Goal: Task Accomplishment & Management: Complete application form

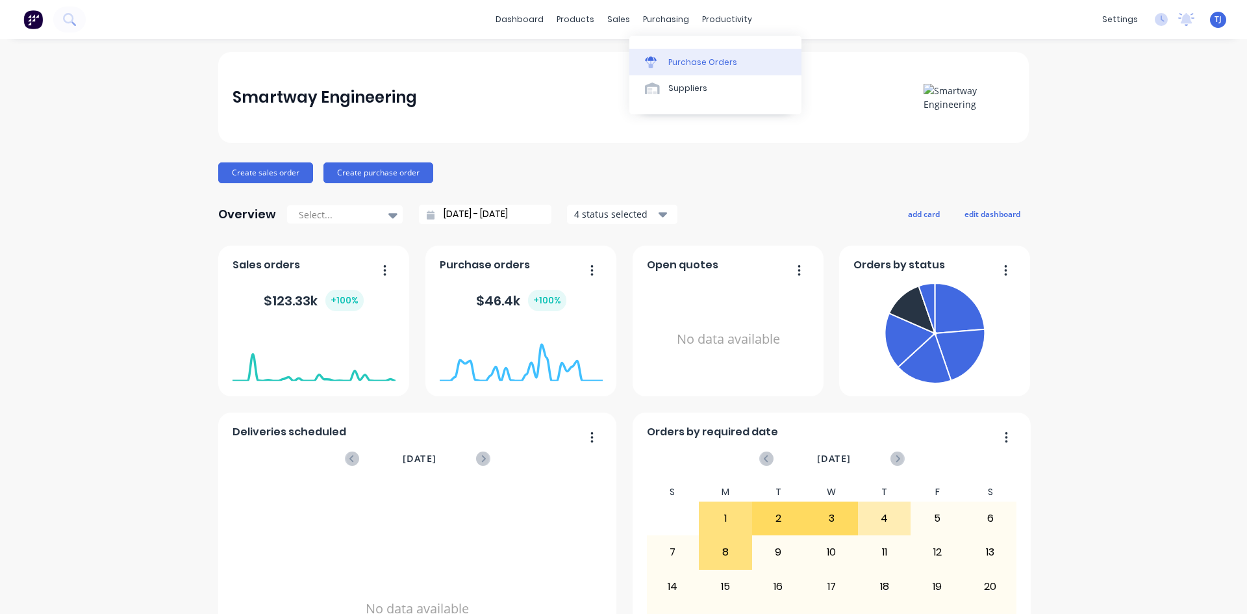
click at [702, 65] on div "Purchase Orders" at bounding box center [702, 63] width 69 height 12
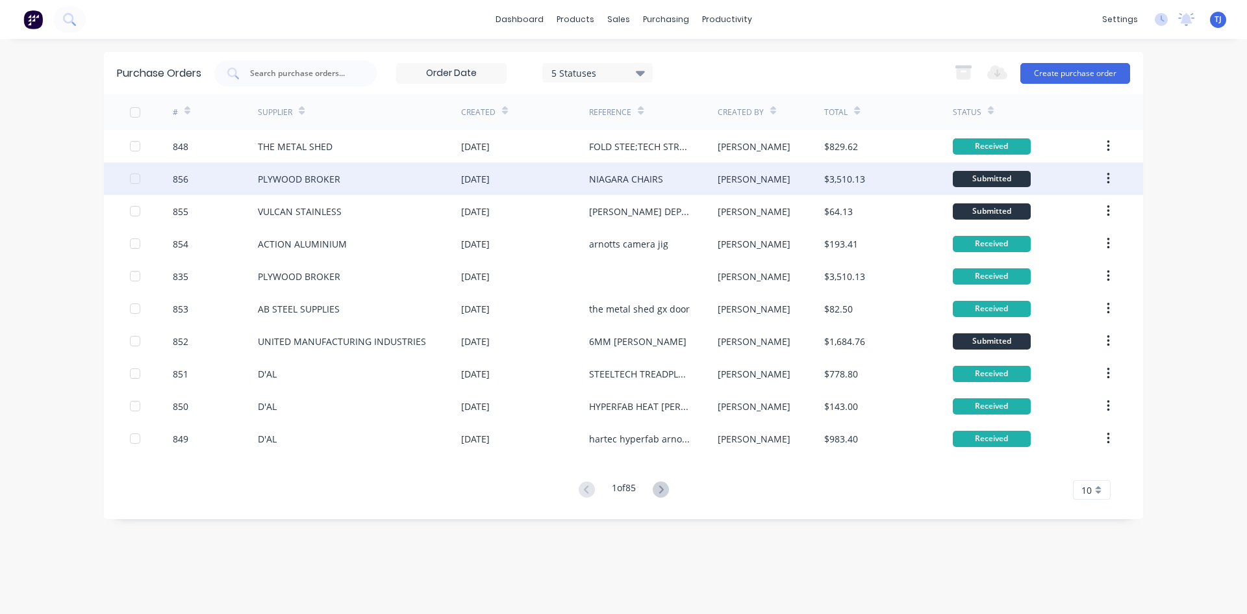
click at [316, 179] on div "PLYWOOD BROKER" at bounding box center [299, 179] width 83 height 14
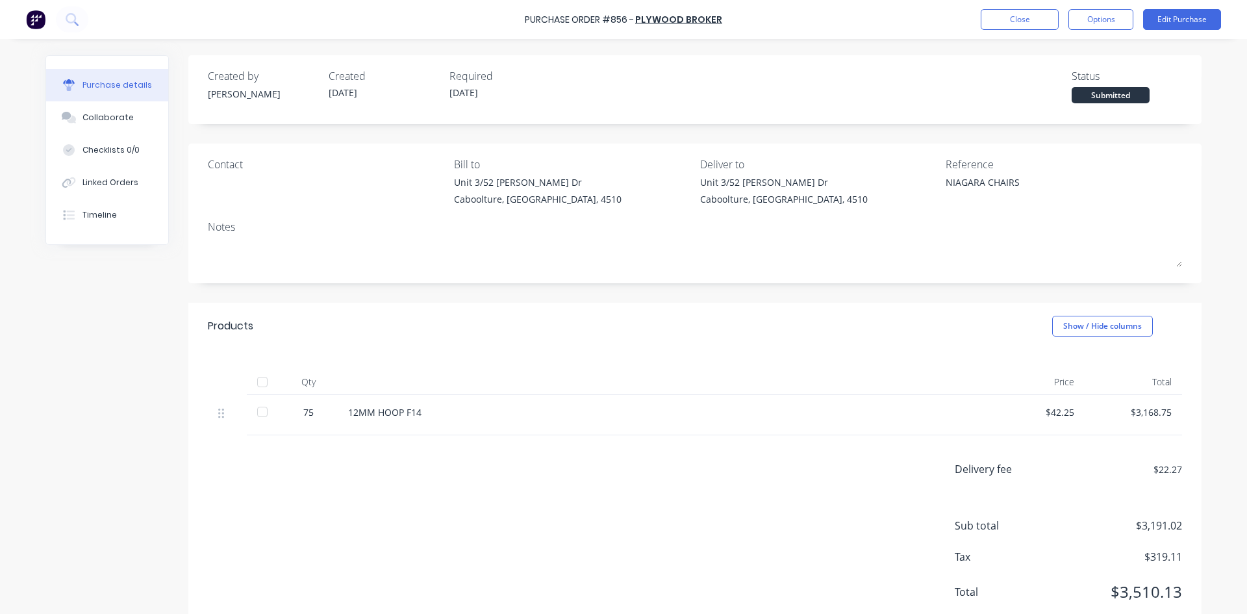
click at [258, 382] on div at bounding box center [262, 382] width 26 height 26
click at [1013, 32] on div "Purchase Order #856 - PLYWOOD BROKER Close Options Edit Purchase" at bounding box center [623, 19] width 1247 height 39
click at [1009, 18] on button "Close" at bounding box center [1020, 19] width 78 height 21
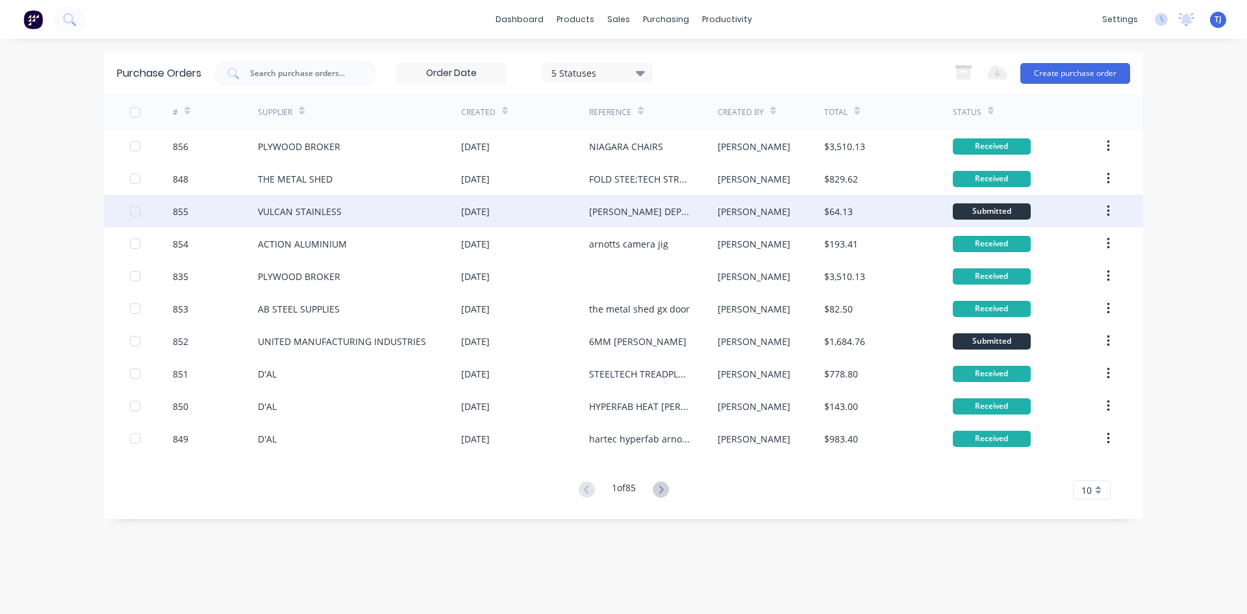
click at [269, 209] on div "VULCAN STAINLESS" at bounding box center [300, 212] width 84 height 14
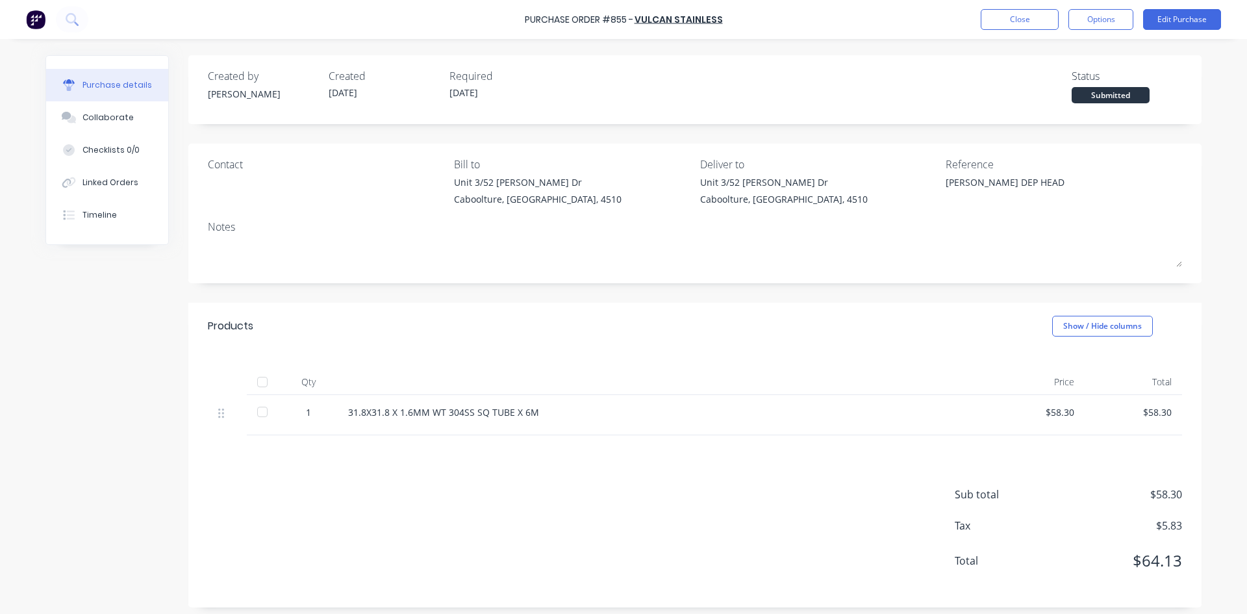
click at [255, 388] on div at bounding box center [262, 382] width 26 height 26
type textarea "x"
click at [1024, 19] on button "Close" at bounding box center [1020, 19] width 78 height 21
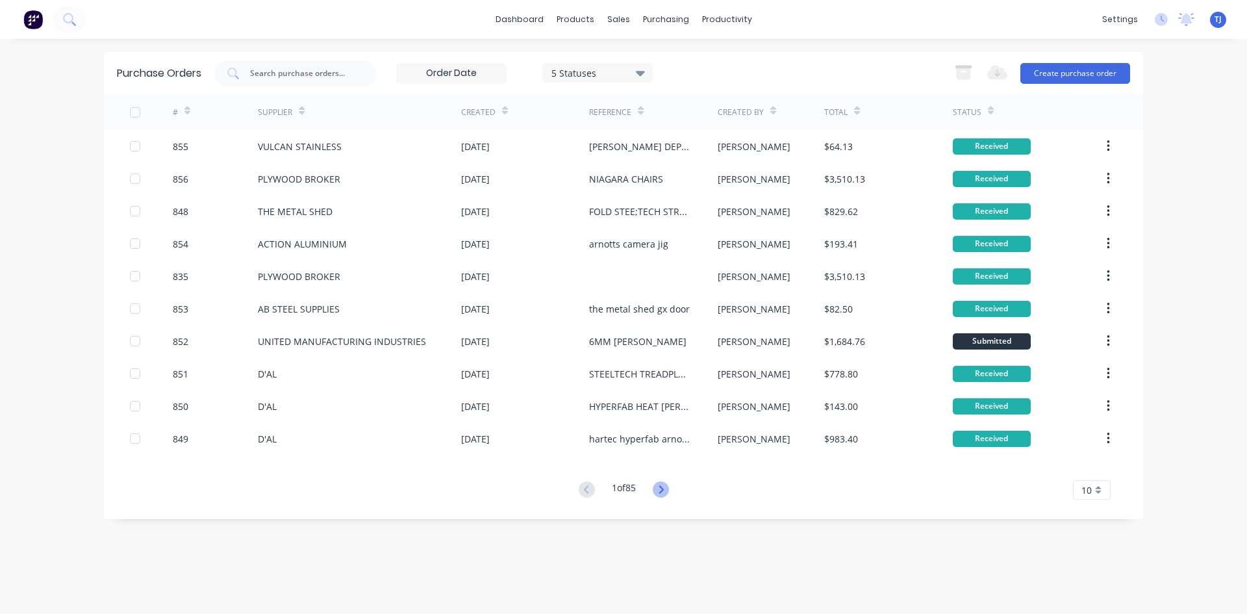
click at [662, 489] on icon at bounding box center [661, 489] width 16 height 16
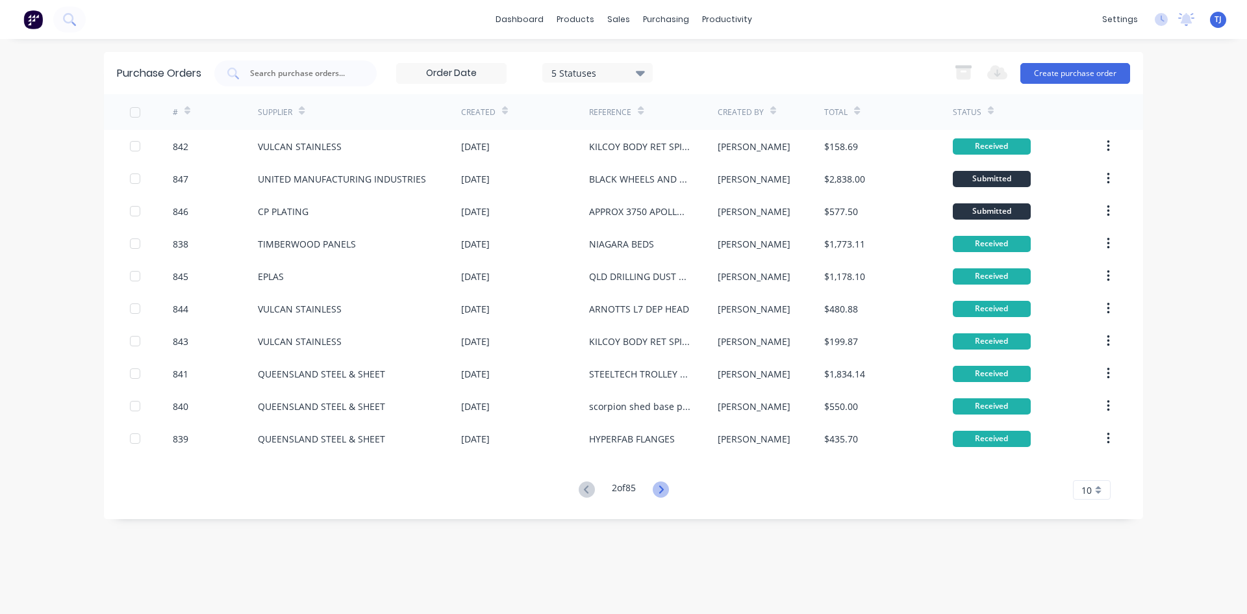
click at [657, 490] on icon at bounding box center [661, 489] width 16 height 16
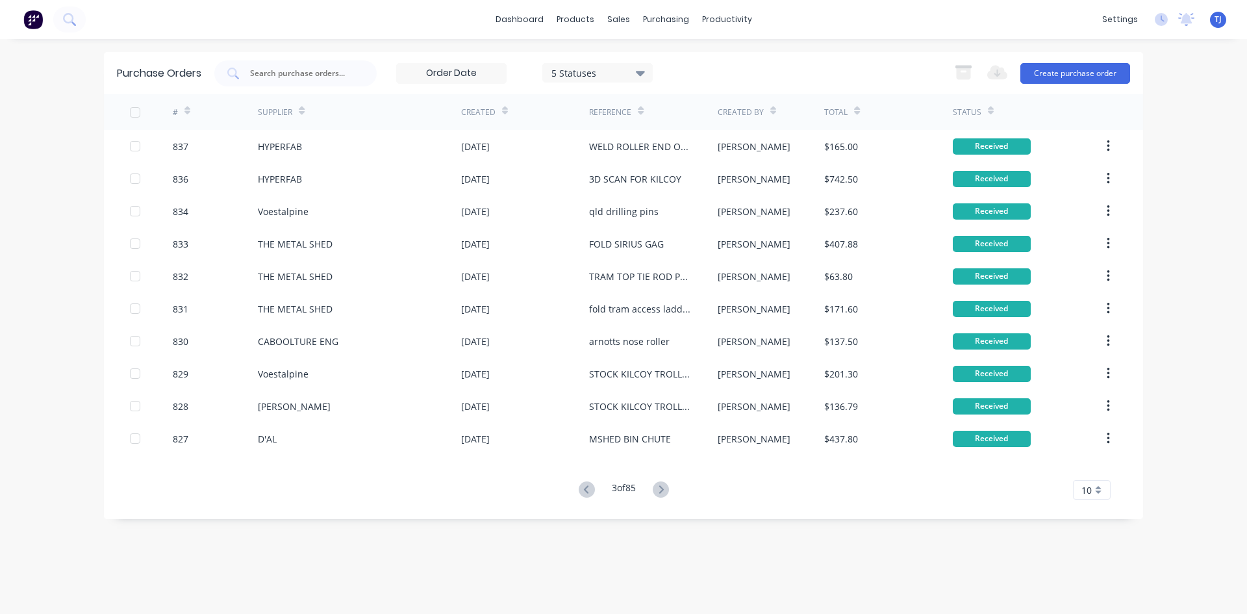
click at [657, 490] on icon at bounding box center [661, 489] width 16 height 16
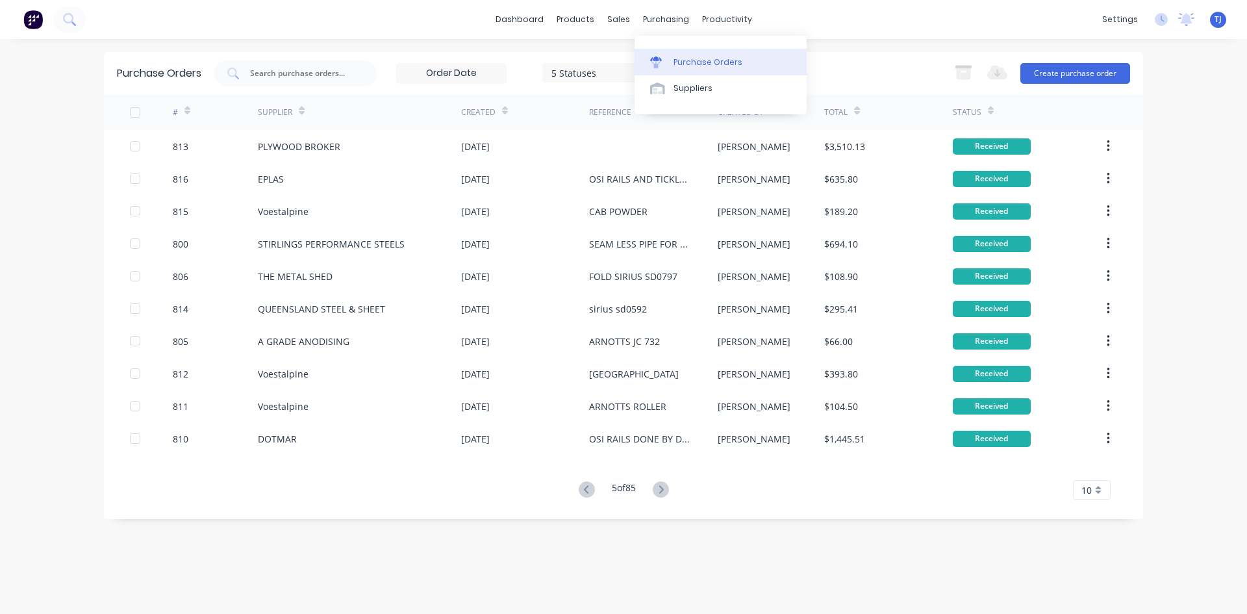
click at [706, 64] on div "Purchase Orders" at bounding box center [708, 63] width 69 height 12
click at [689, 60] on div "Purchase Orders" at bounding box center [708, 63] width 69 height 12
click at [1056, 82] on button "Create purchase order" at bounding box center [1076, 73] width 110 height 21
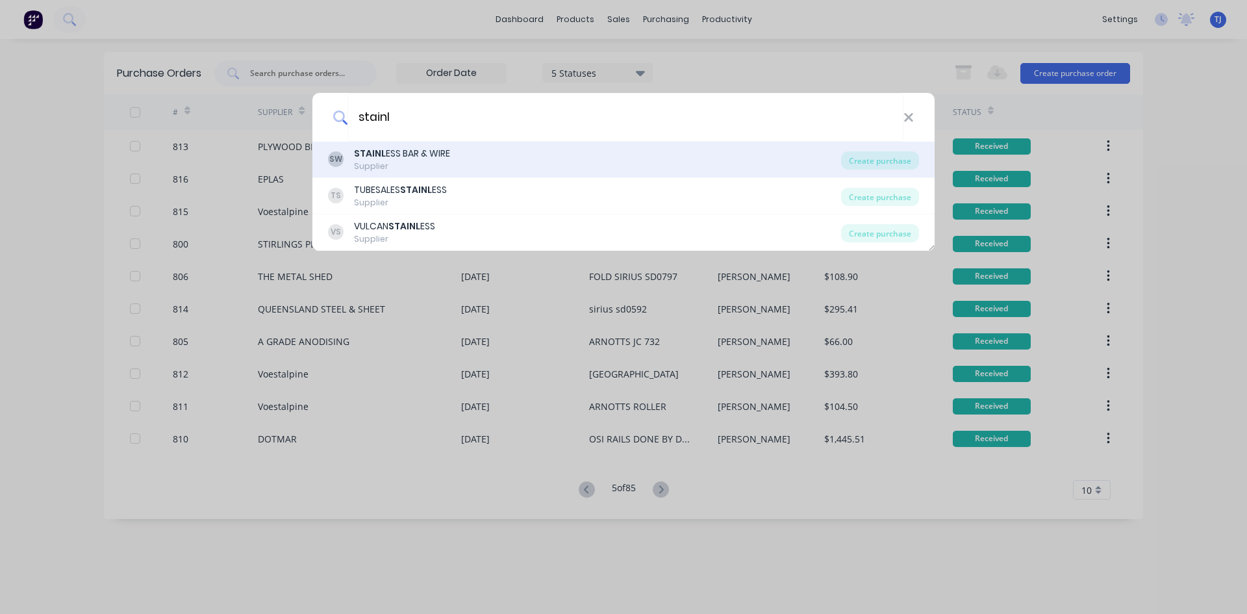
type input "stainl"
click at [457, 158] on div "SW STAINL ESS BAR & WIRE Supplier" at bounding box center [584, 159] width 513 height 25
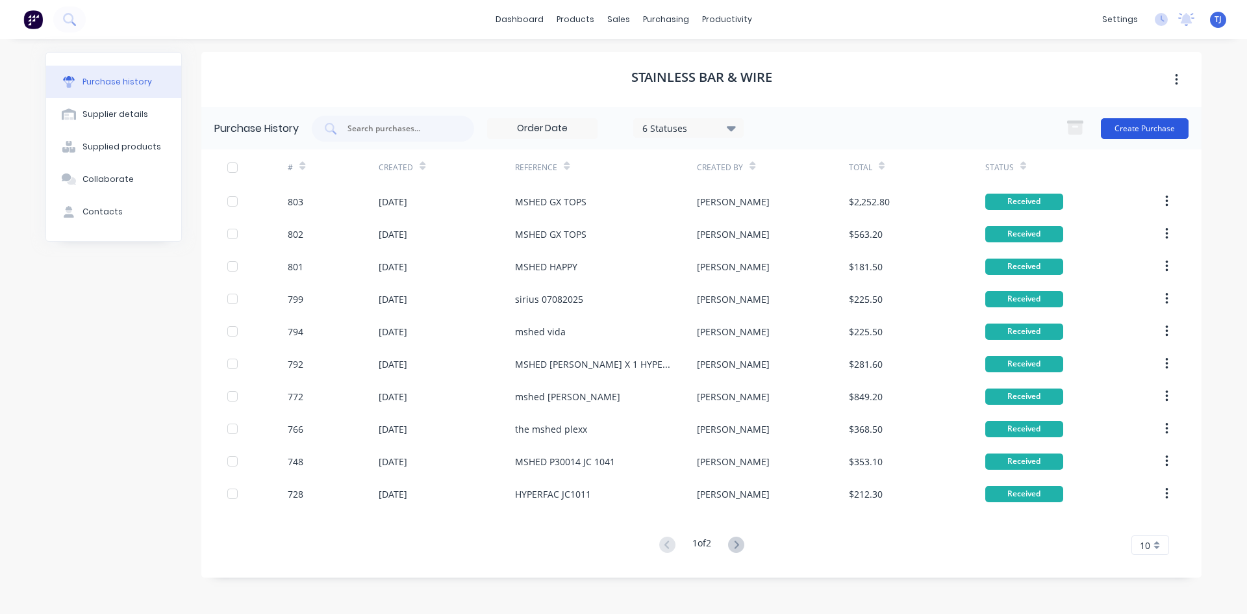
click at [1145, 128] on button "Create Purchase" at bounding box center [1145, 128] width 88 height 21
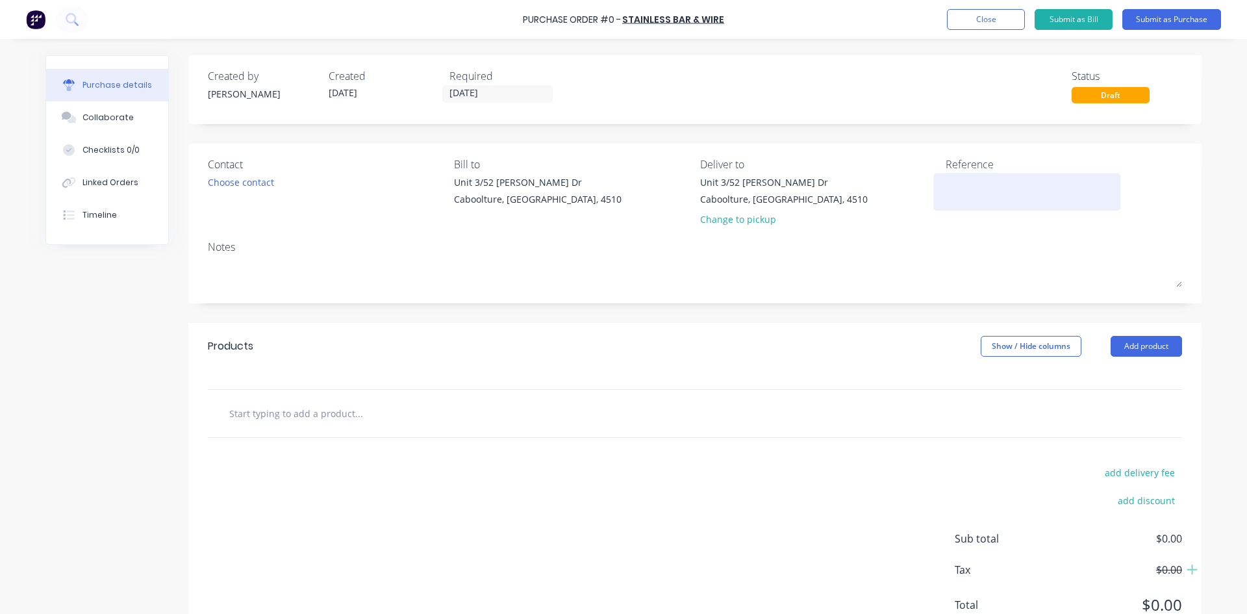
click at [960, 181] on textarea at bounding box center [1027, 189] width 162 height 29
type textarea "sirius jc 1179"
type textarea "x"
type textarea "sirius jc 1179"
click at [1138, 353] on button "Add product" at bounding box center [1146, 346] width 71 height 21
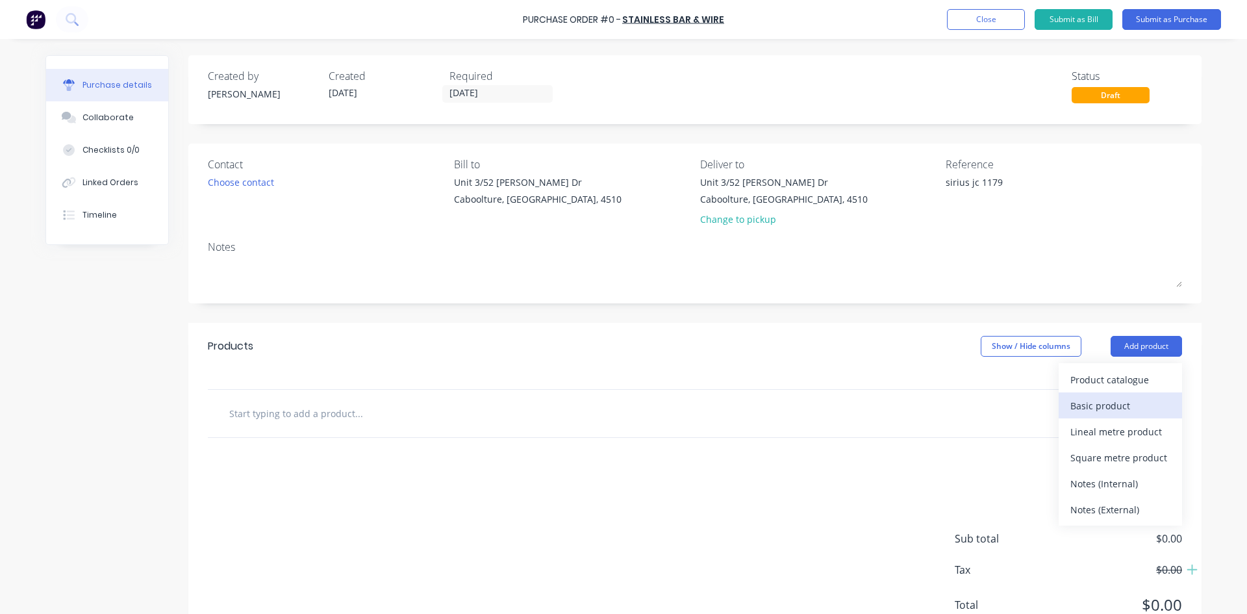
click at [1121, 403] on div "Basic product" at bounding box center [1121, 405] width 100 height 19
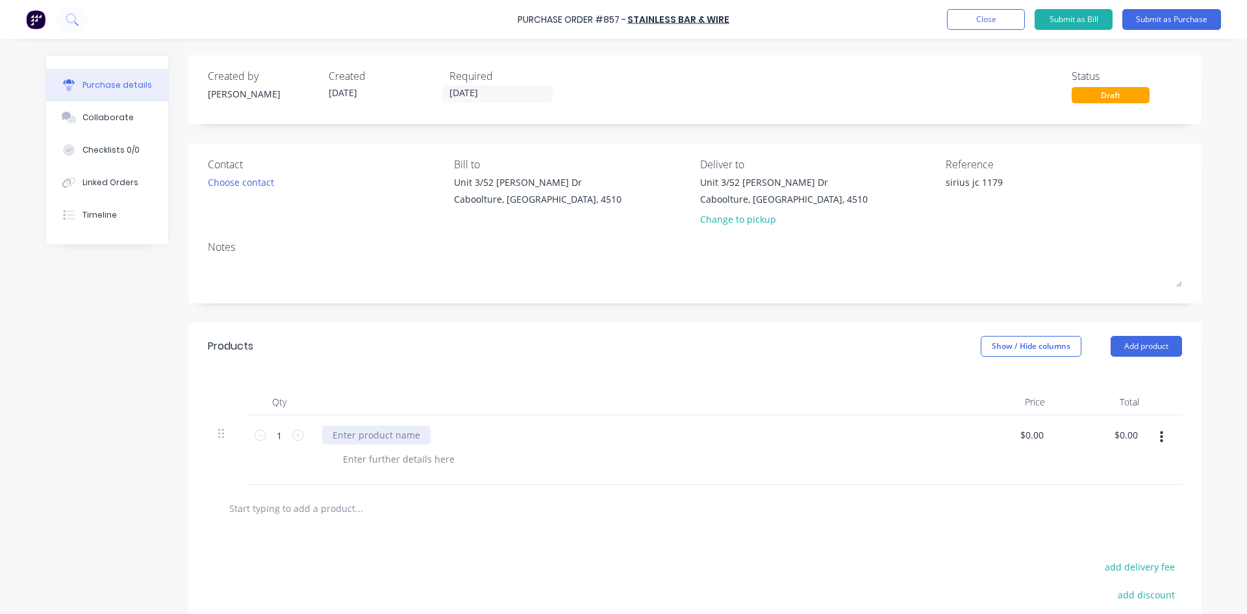
type textarea "x"
click at [346, 429] on div at bounding box center [376, 435] width 108 height 19
type textarea "x"
type input "0"
type input "308"
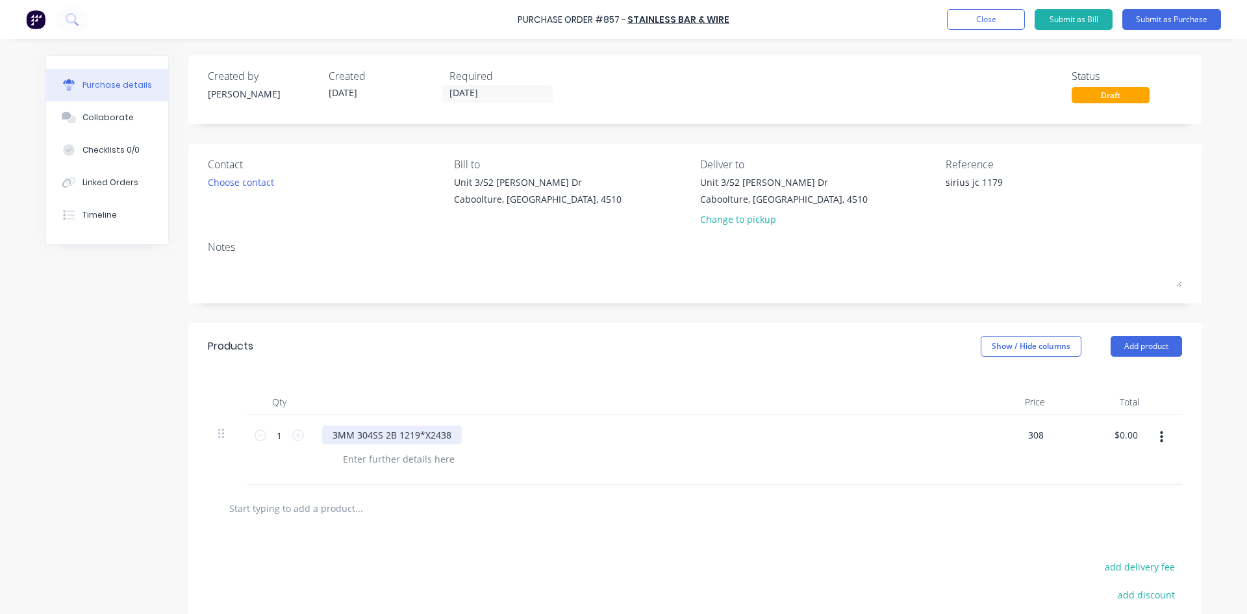
type textarea "x"
type input "$308.00"
type input "308.00"
type textarea "x"
type input "$308.00"
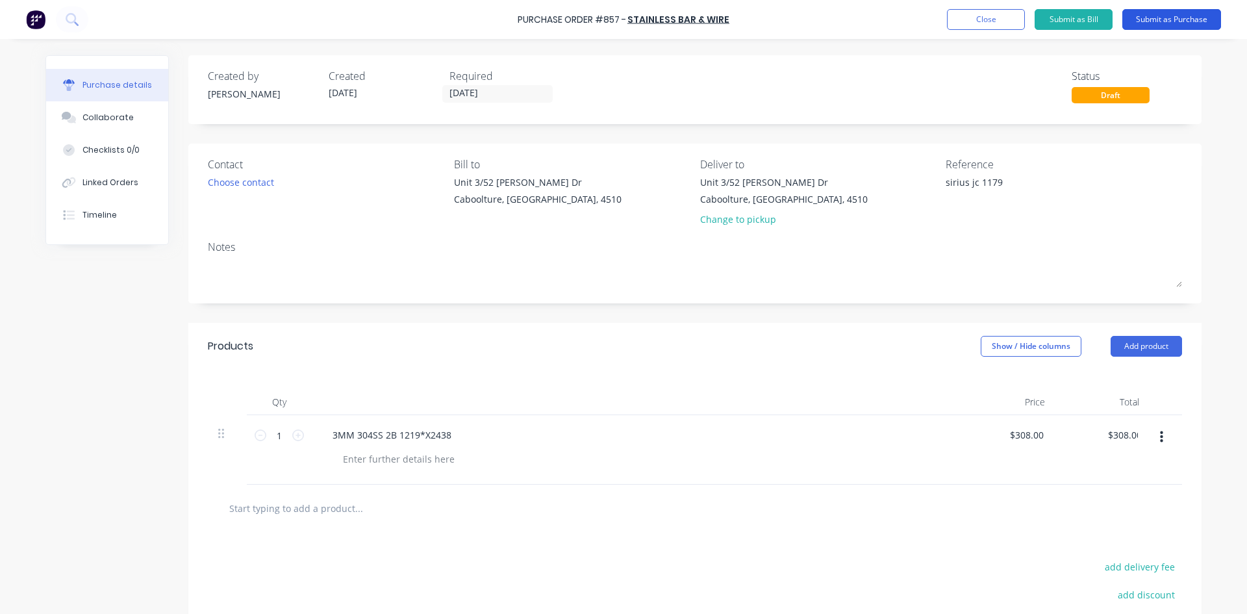
click at [1166, 25] on button "Submit as Purchase" at bounding box center [1172, 19] width 99 height 21
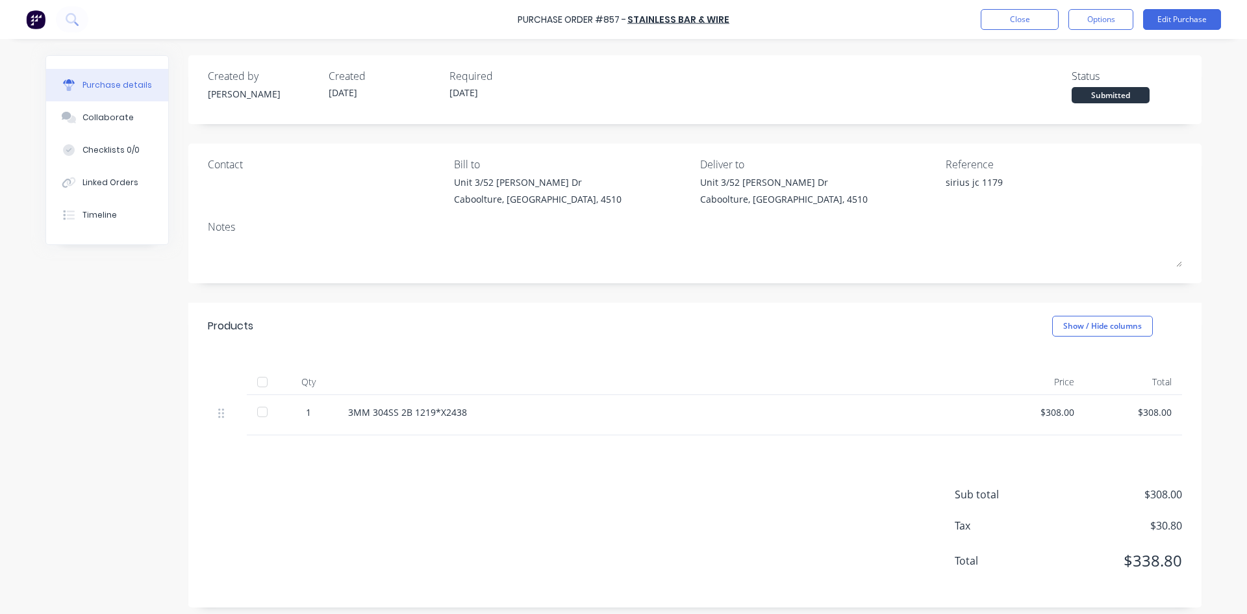
click at [259, 387] on div at bounding box center [262, 382] width 26 height 26
type textarea "x"
click at [108, 186] on div "Linked Orders" at bounding box center [111, 183] width 56 height 12
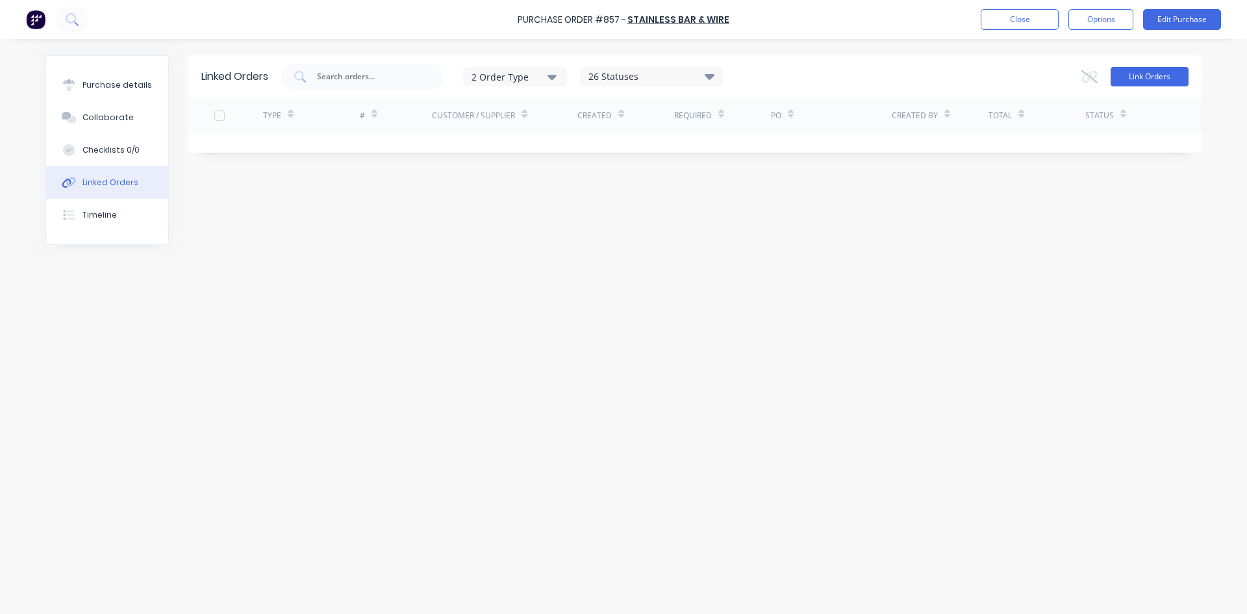
click at [1149, 76] on button "Link Orders" at bounding box center [1150, 76] width 78 height 19
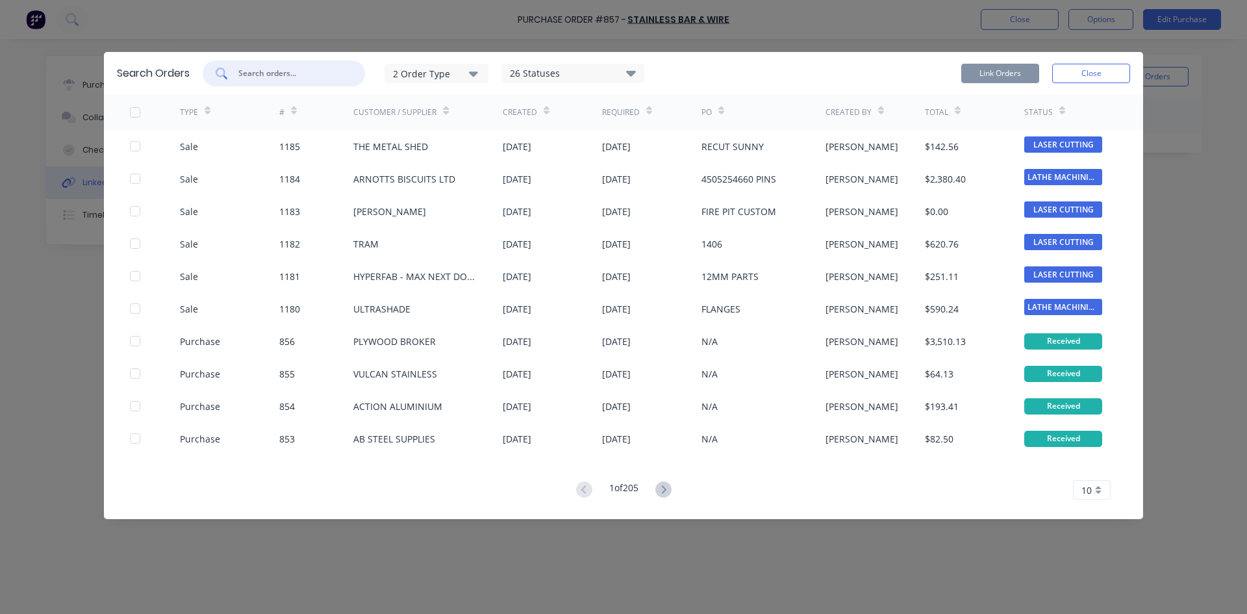
click at [290, 76] on input "text" at bounding box center [291, 73] width 108 height 13
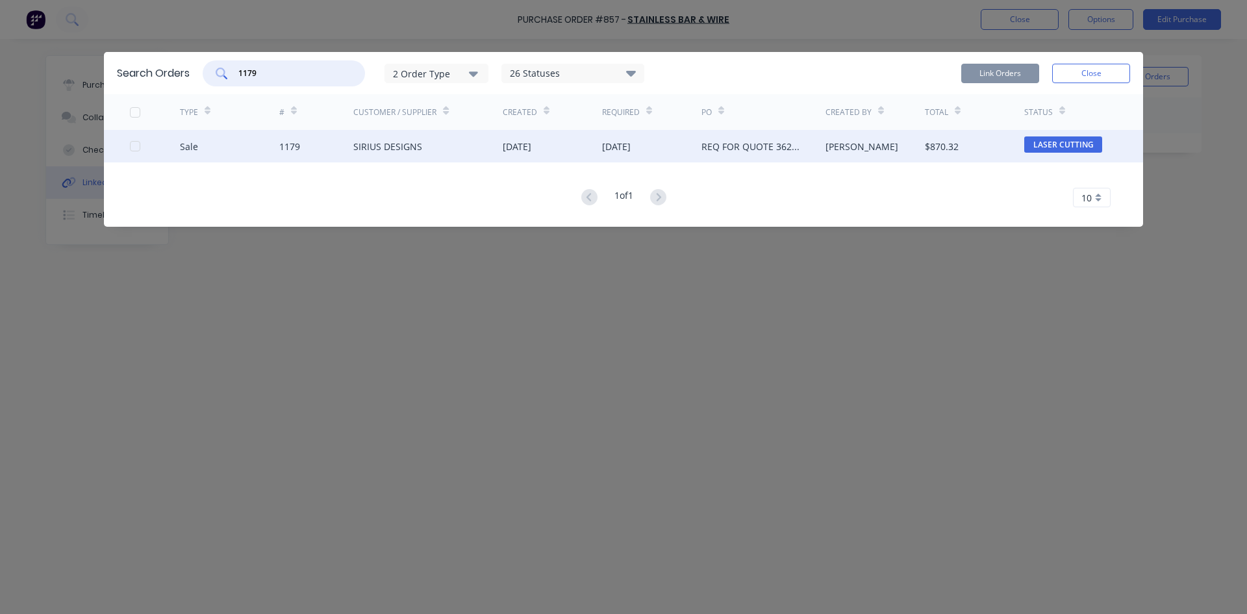
click at [130, 144] on div at bounding box center [135, 146] width 26 height 26
type input "1179"
click at [1003, 74] on button "Link Orders" at bounding box center [1000, 73] width 78 height 19
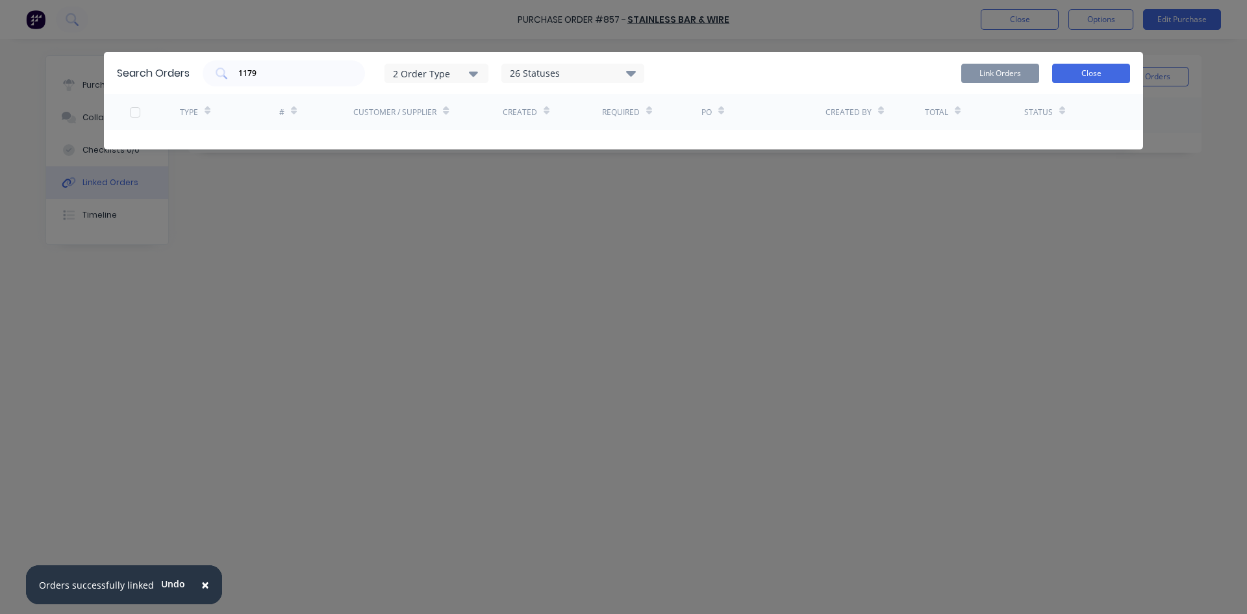
click at [1097, 73] on button "Close" at bounding box center [1091, 73] width 78 height 19
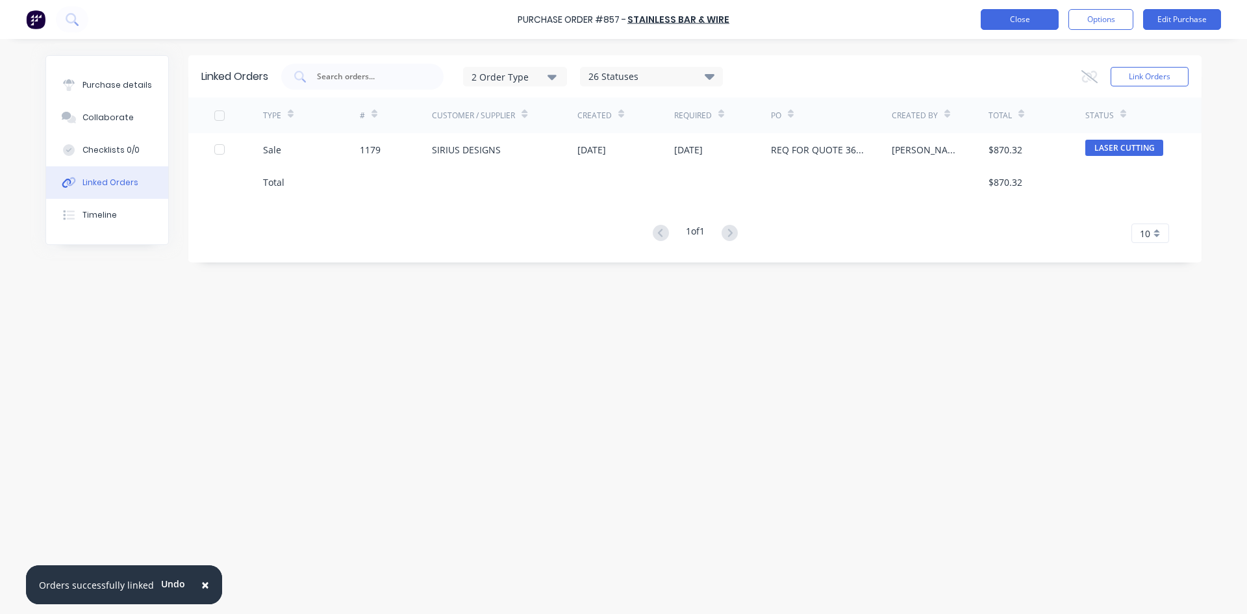
click at [1025, 26] on button "Close" at bounding box center [1020, 19] width 78 height 21
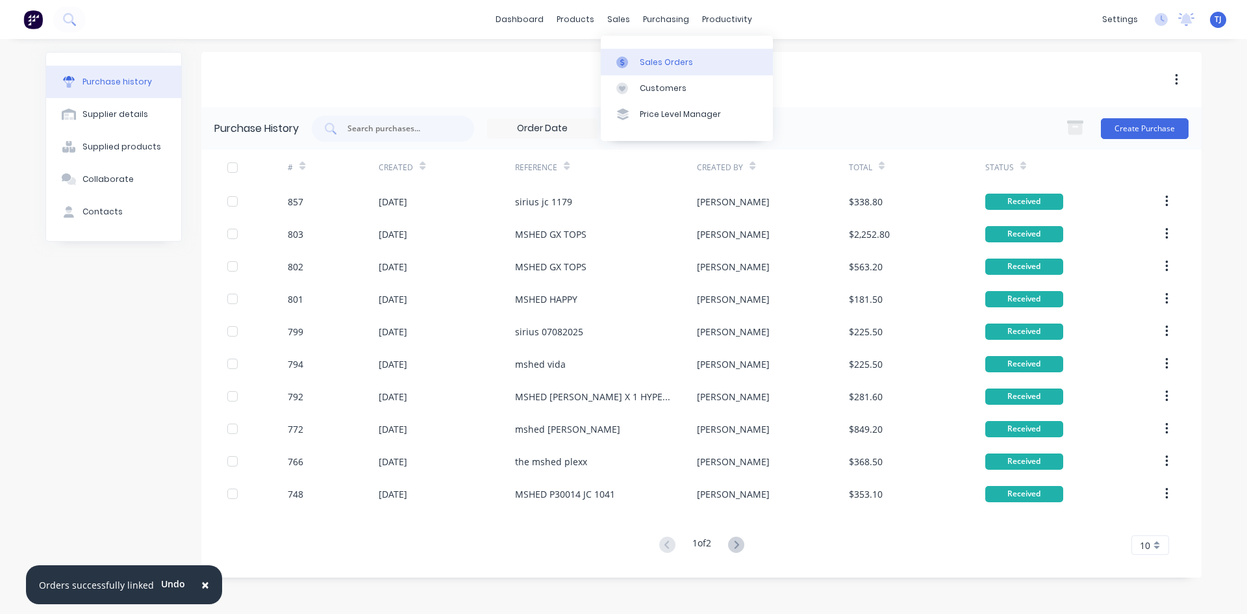
click at [652, 68] on link "Sales Orders" at bounding box center [687, 62] width 172 height 26
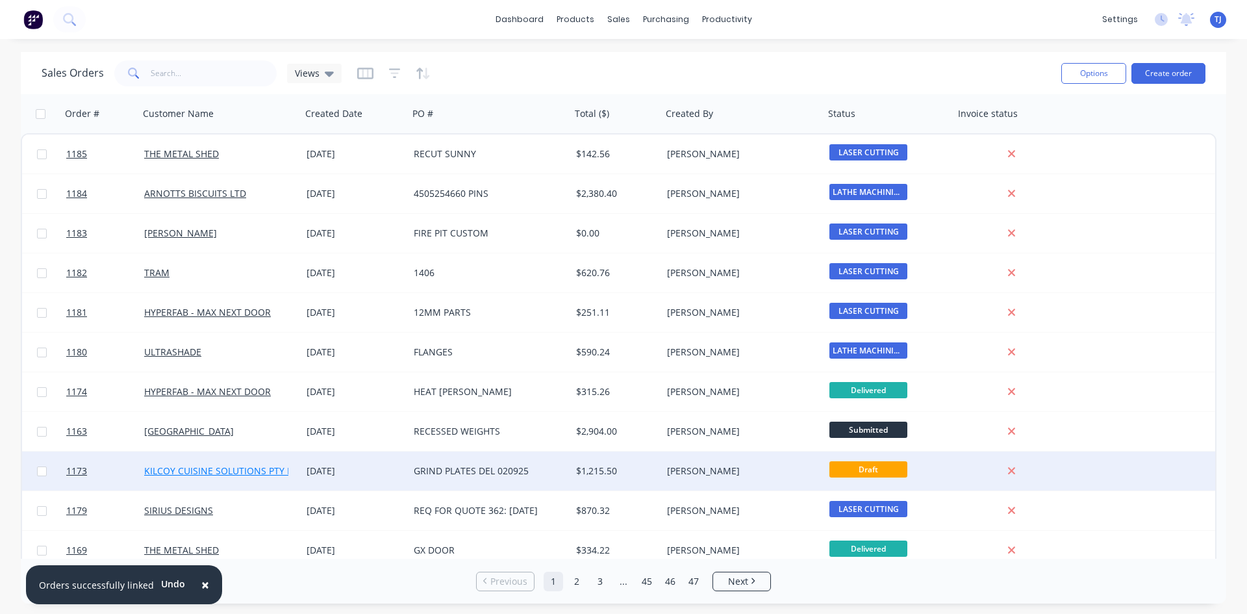
click at [253, 467] on link "KILCOY CUISINE SOLUTIONS PTY LTD" at bounding box center [223, 470] width 159 height 12
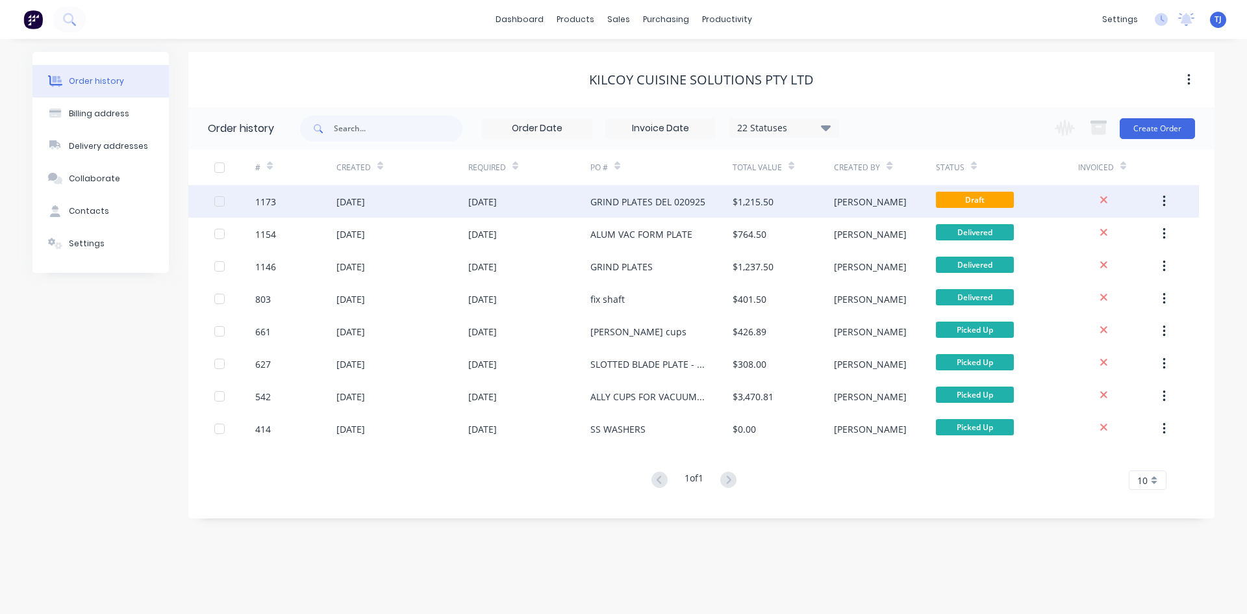
click at [493, 206] on div "[DATE]" at bounding box center [482, 202] width 29 height 14
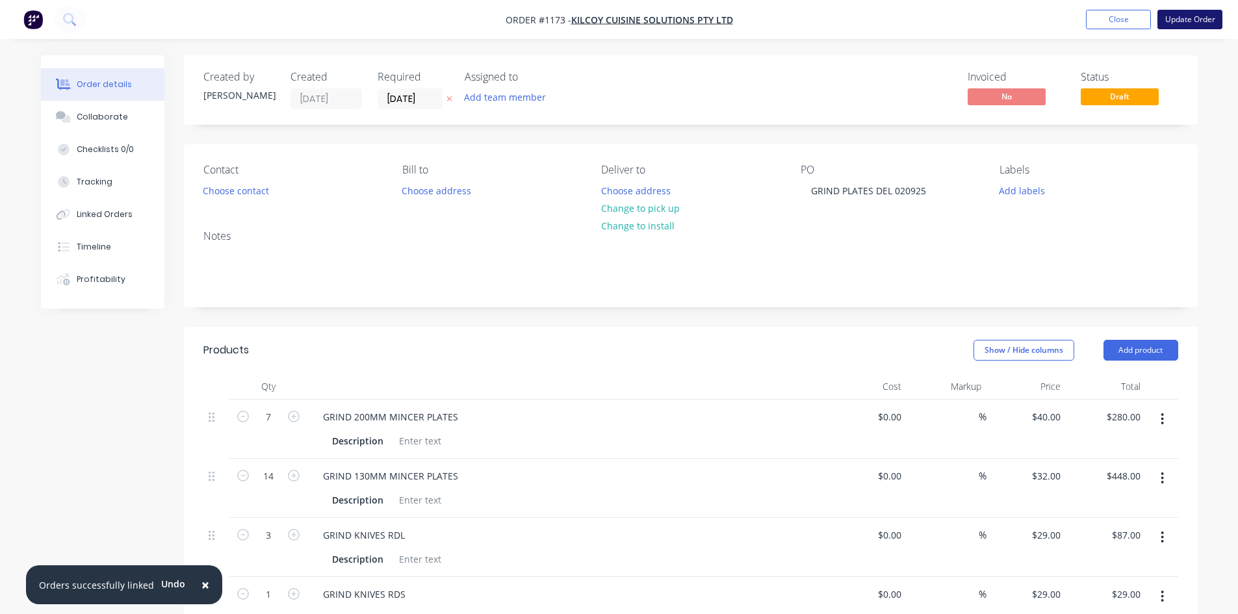
click at [1186, 23] on button "Update Order" at bounding box center [1189, 19] width 65 height 19
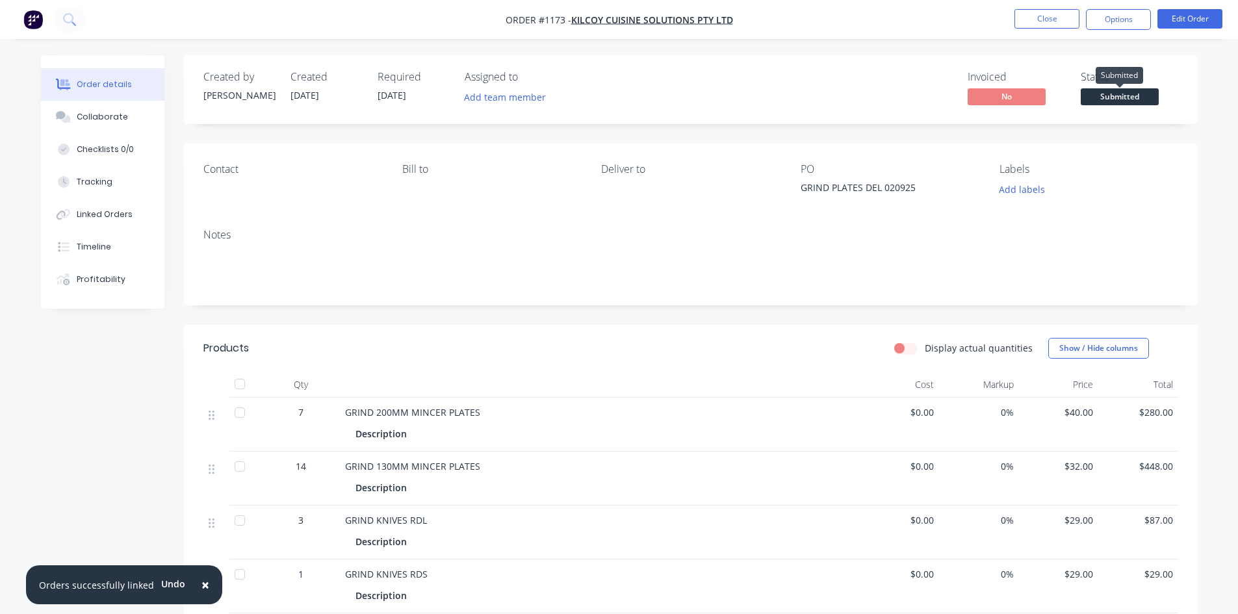
click at [1115, 99] on span "Submitted" at bounding box center [1119, 96] width 78 height 16
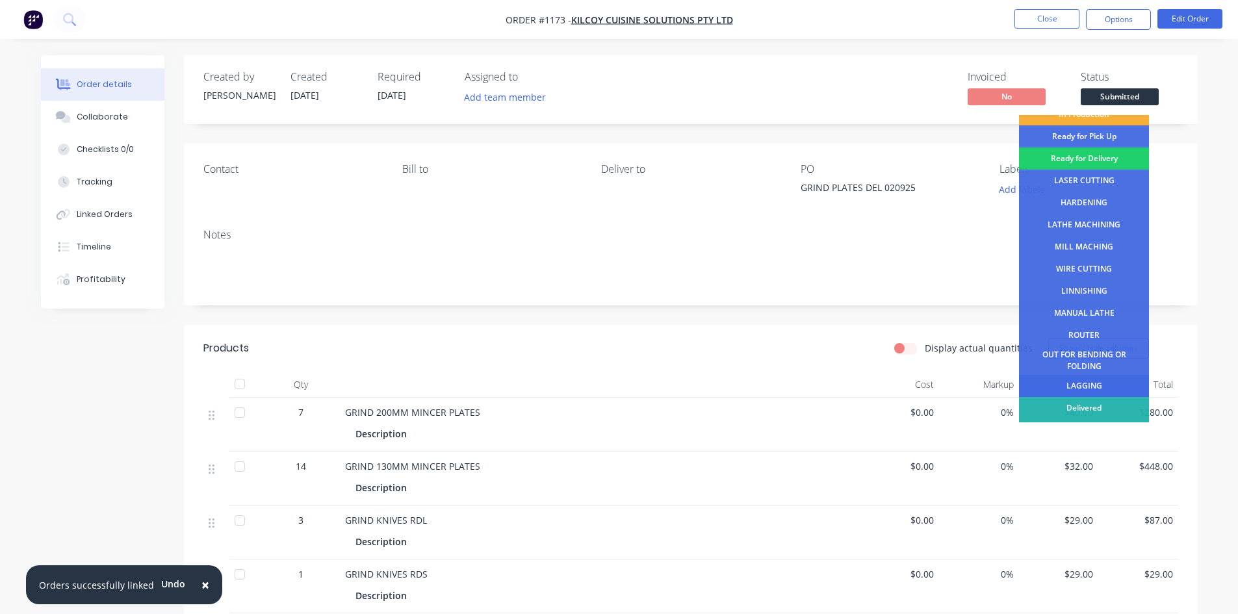
scroll to position [53, 0]
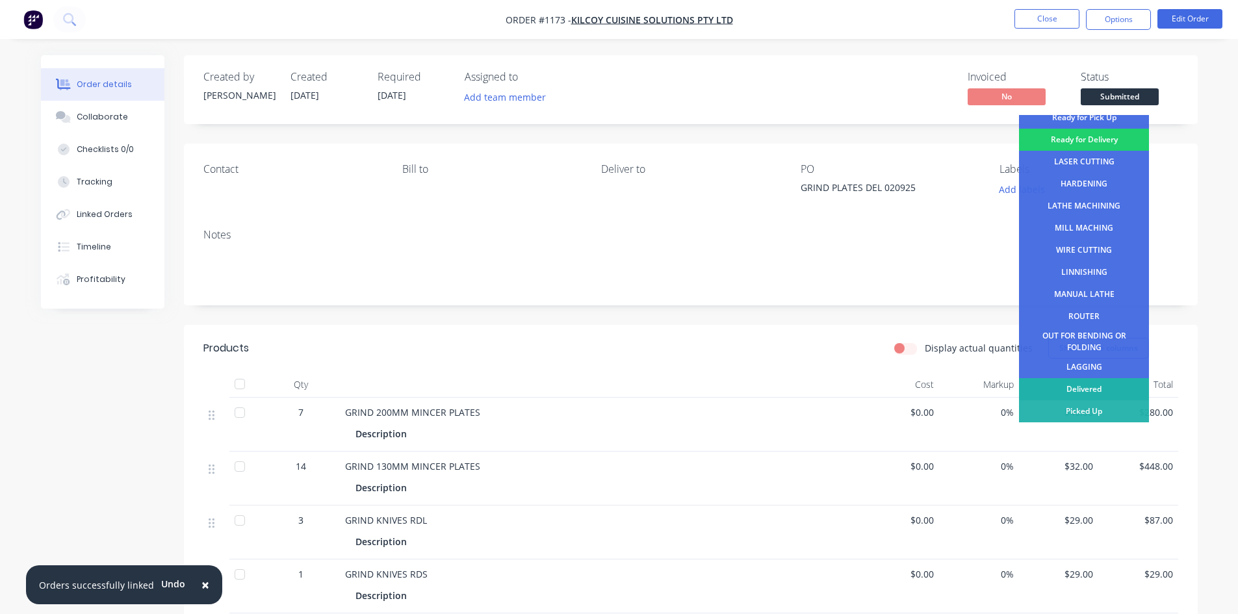
click at [1077, 385] on div "Delivered" at bounding box center [1084, 389] width 130 height 22
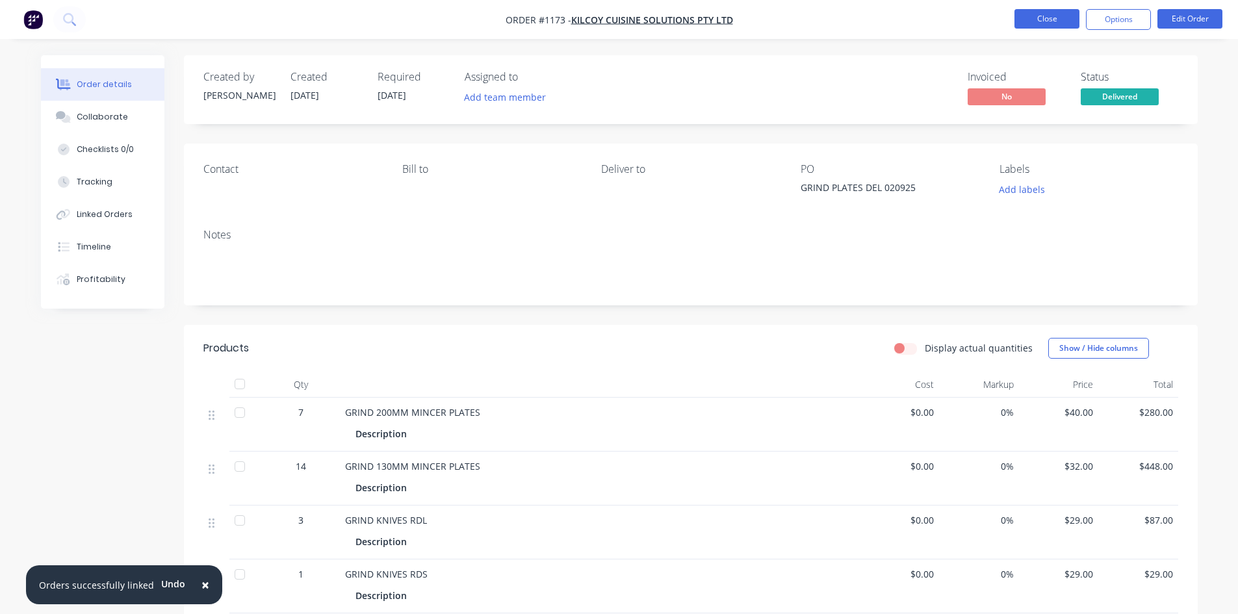
click at [1051, 21] on button "Close" at bounding box center [1046, 18] width 65 height 19
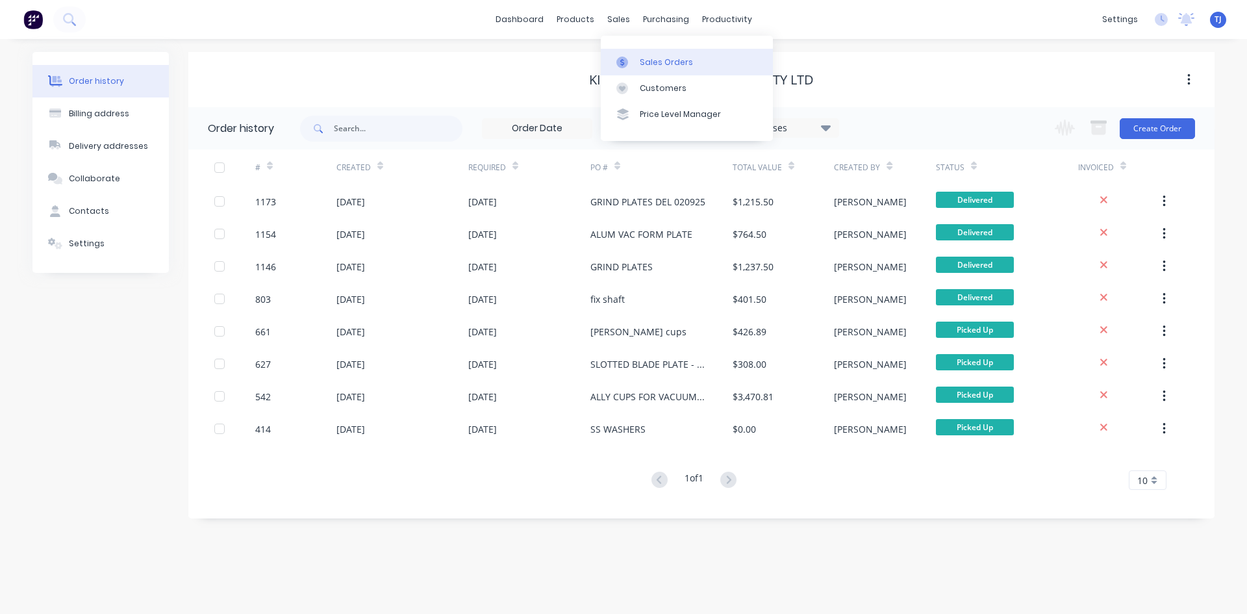
click at [673, 60] on div "Sales Orders" at bounding box center [666, 63] width 53 height 12
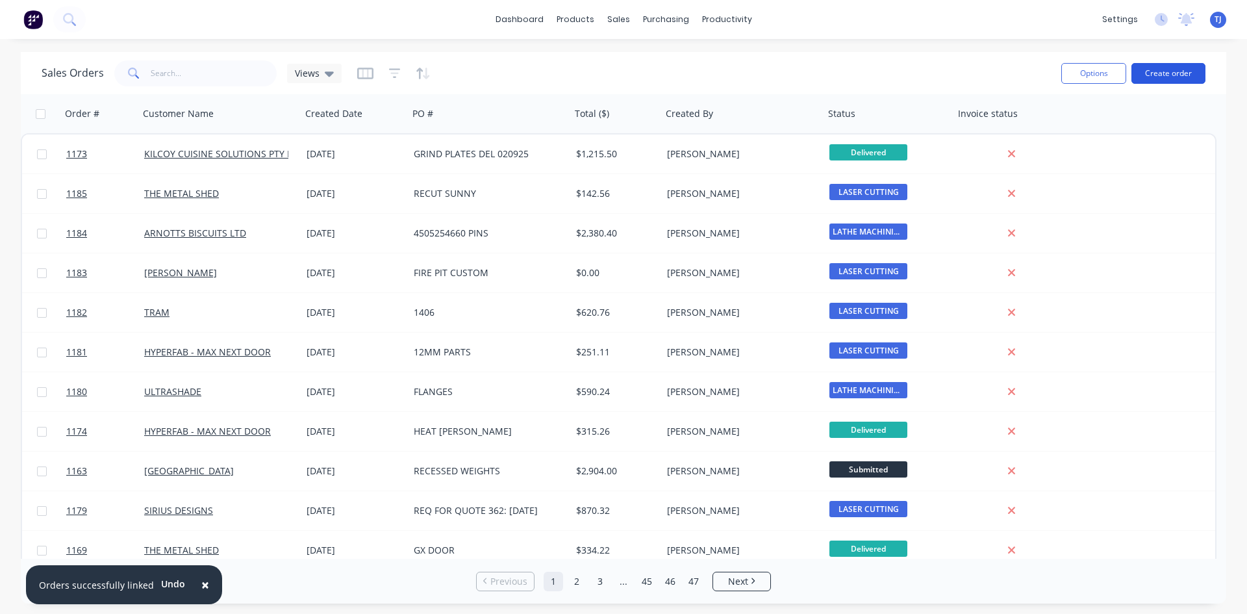
click at [1186, 72] on button "Create order" at bounding box center [1169, 73] width 74 height 21
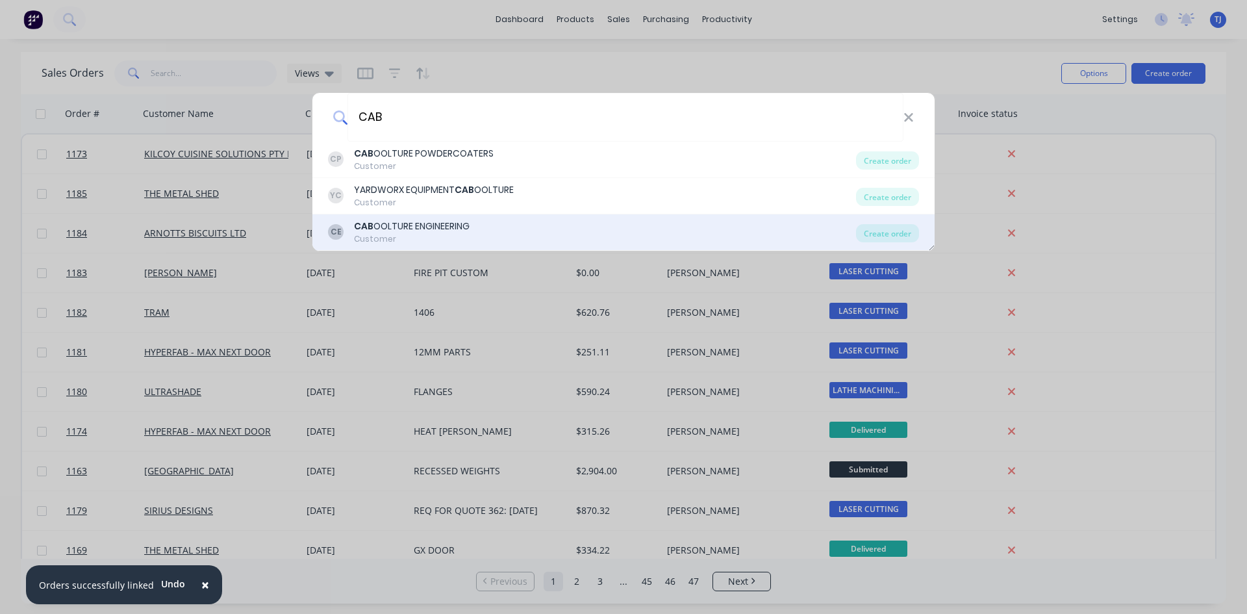
type input "CAB"
click at [455, 236] on div "Customer" at bounding box center [412, 239] width 116 height 12
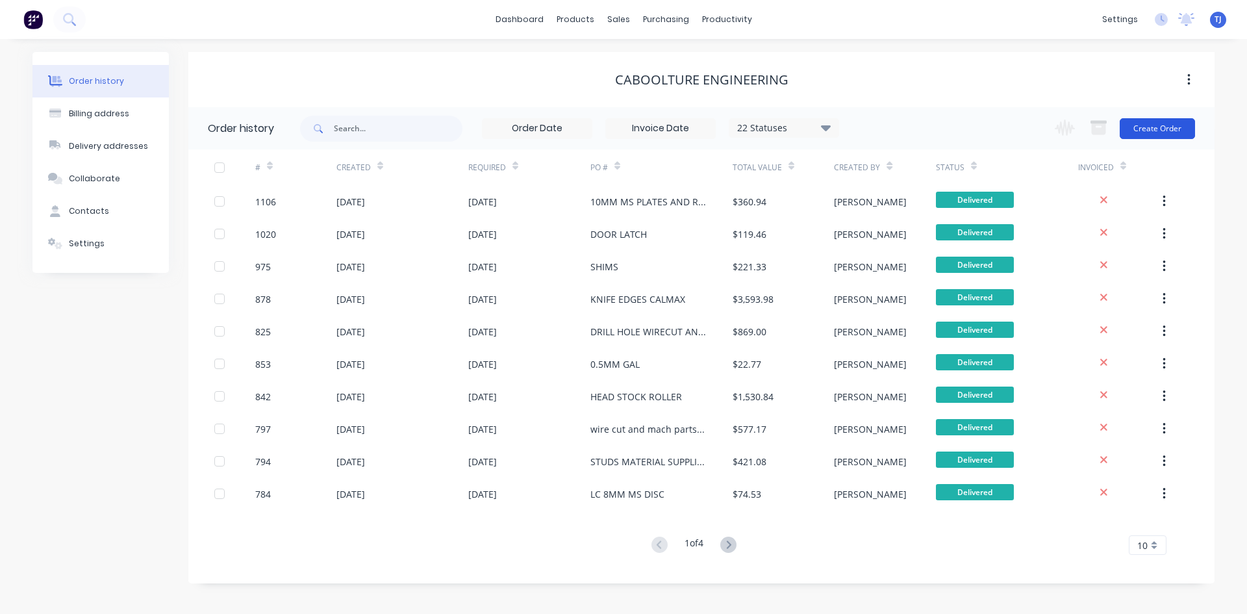
click at [1151, 134] on button "Create Order" at bounding box center [1157, 128] width 75 height 21
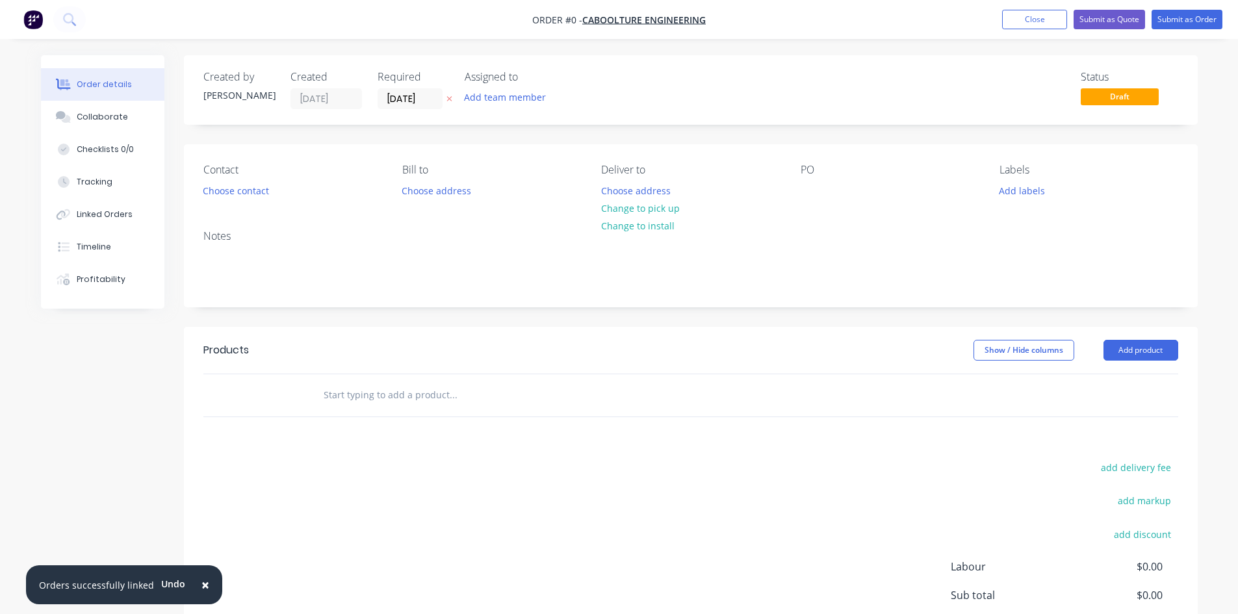
click at [798, 190] on div "Contact Choose contact [PERSON_NAME] to Choose address Deliver to Choose addres…" at bounding box center [690, 181] width 1013 height 75
click at [806, 194] on div at bounding box center [810, 190] width 21 height 19
click at [1143, 351] on div "Order details Collaborate Checklists 0/0 Tracking Linked Orders Timeline Profit…" at bounding box center [619, 401] width 1182 height 693
click at [1143, 351] on button "Add product" at bounding box center [1140, 350] width 75 height 21
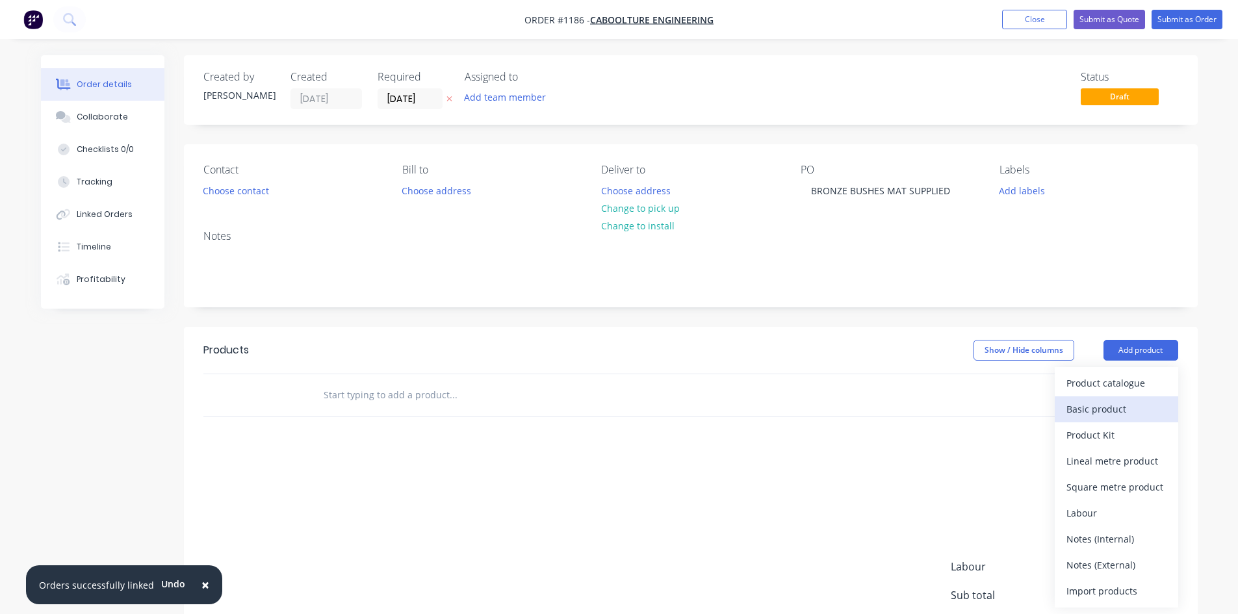
click at [1117, 411] on div "Basic product" at bounding box center [1116, 409] width 100 height 19
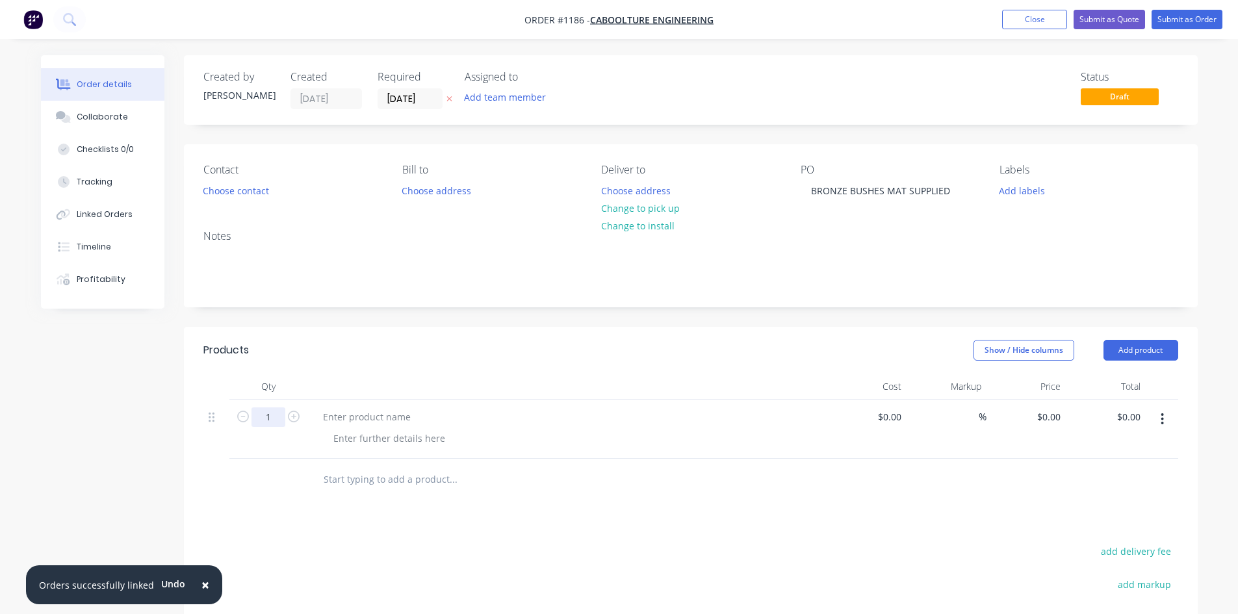
click at [262, 426] on div "1" at bounding box center [268, 429] width 78 height 59
click at [264, 426] on input "1" at bounding box center [268, 416] width 34 height 19
type input "8"
click at [326, 417] on div at bounding box center [366, 416] width 108 height 19
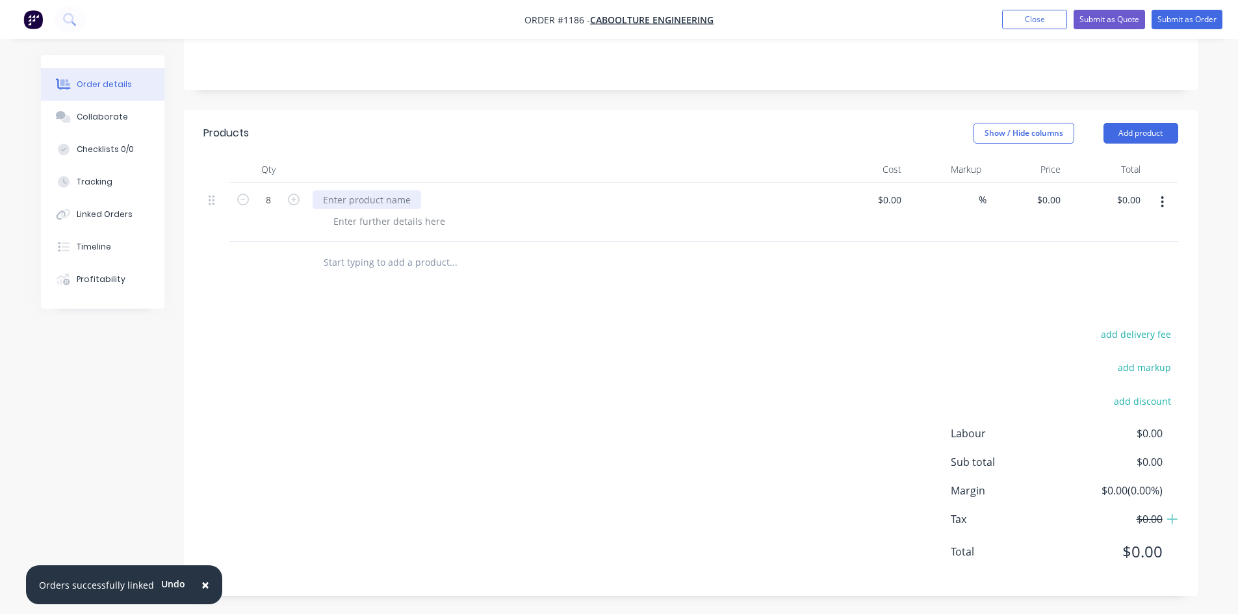
scroll to position [218, 0]
click at [342, 201] on div at bounding box center [366, 198] width 108 height 19
click at [1132, 133] on button "Add product" at bounding box center [1140, 131] width 75 height 21
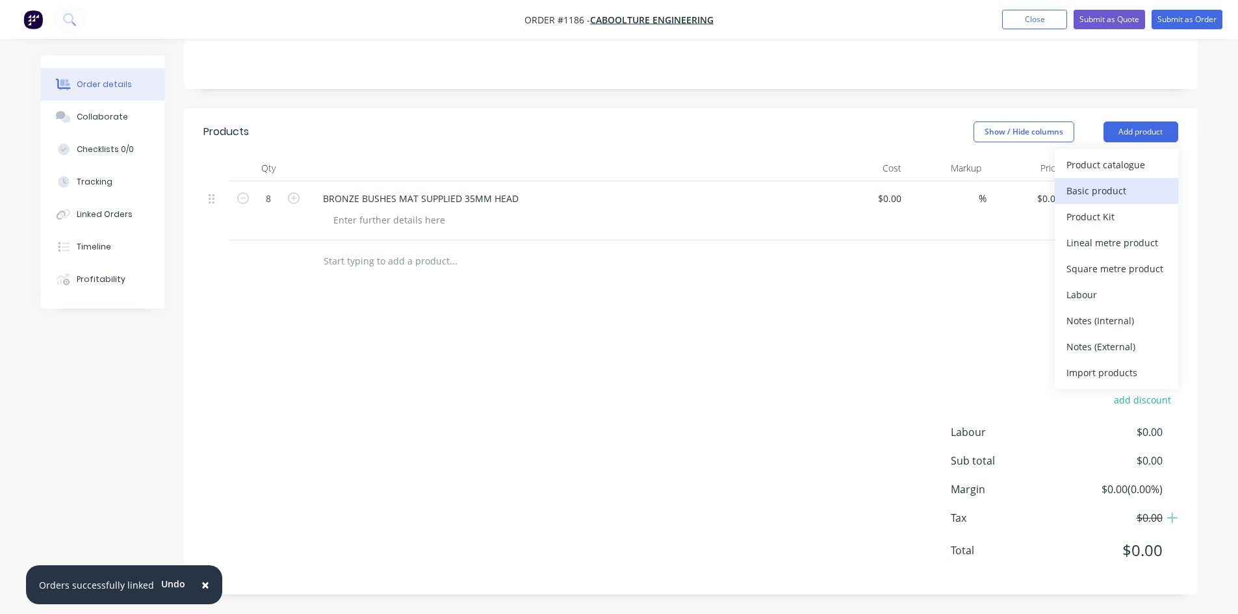
click at [1110, 188] on div "Basic product" at bounding box center [1116, 190] width 100 height 19
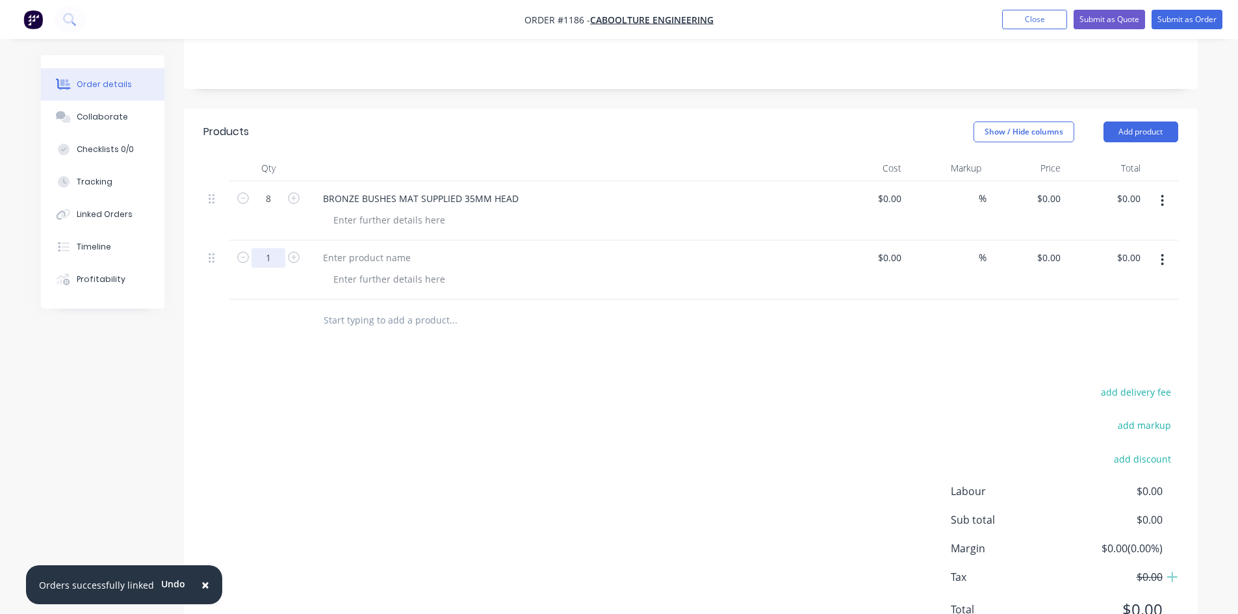
click at [274, 259] on input "1" at bounding box center [268, 257] width 34 height 19
type input "20"
click at [357, 256] on div at bounding box center [366, 257] width 108 height 19
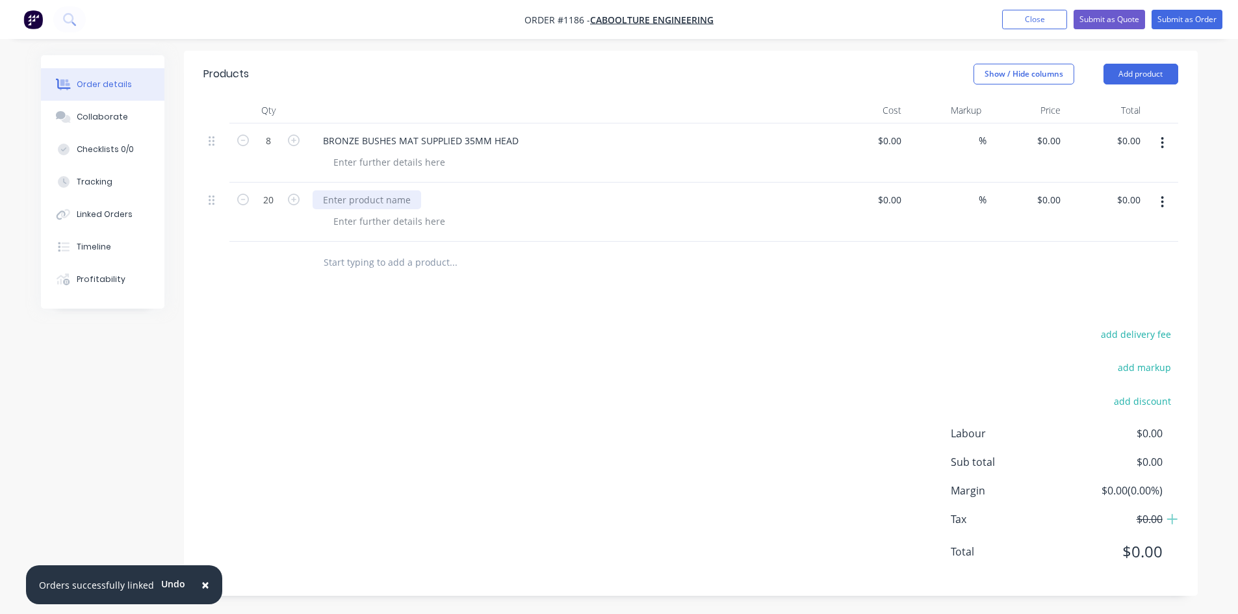
scroll to position [277, 0]
click at [352, 203] on div at bounding box center [366, 198] width 108 height 19
click at [1178, 16] on button "Submit as Order" at bounding box center [1186, 19] width 71 height 19
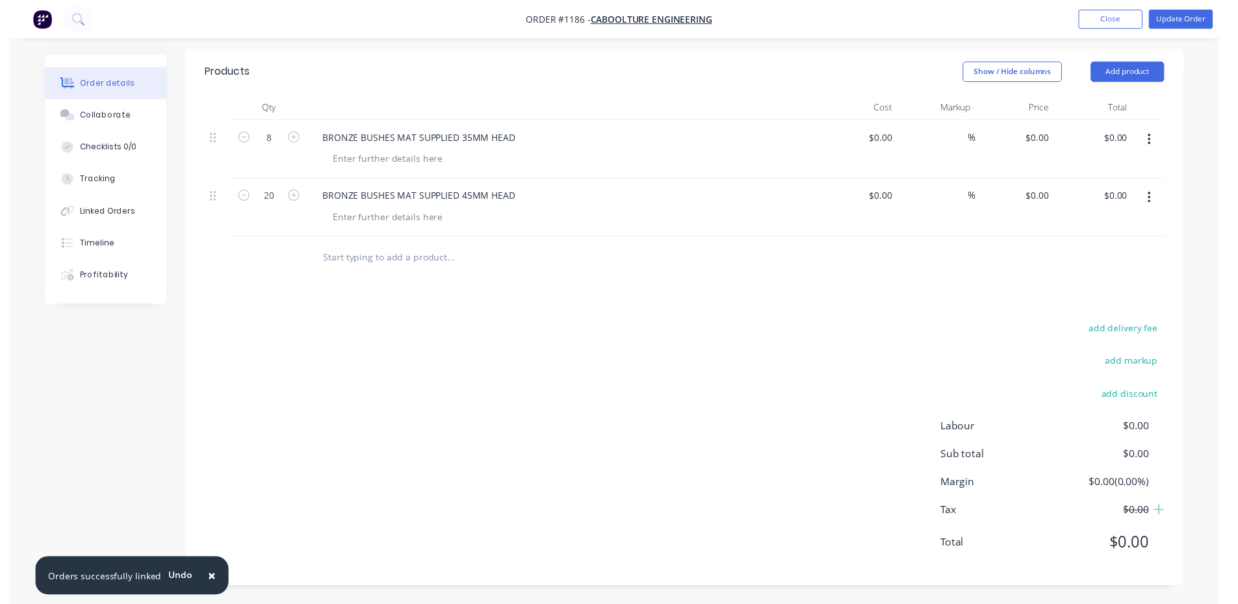
scroll to position [0, 0]
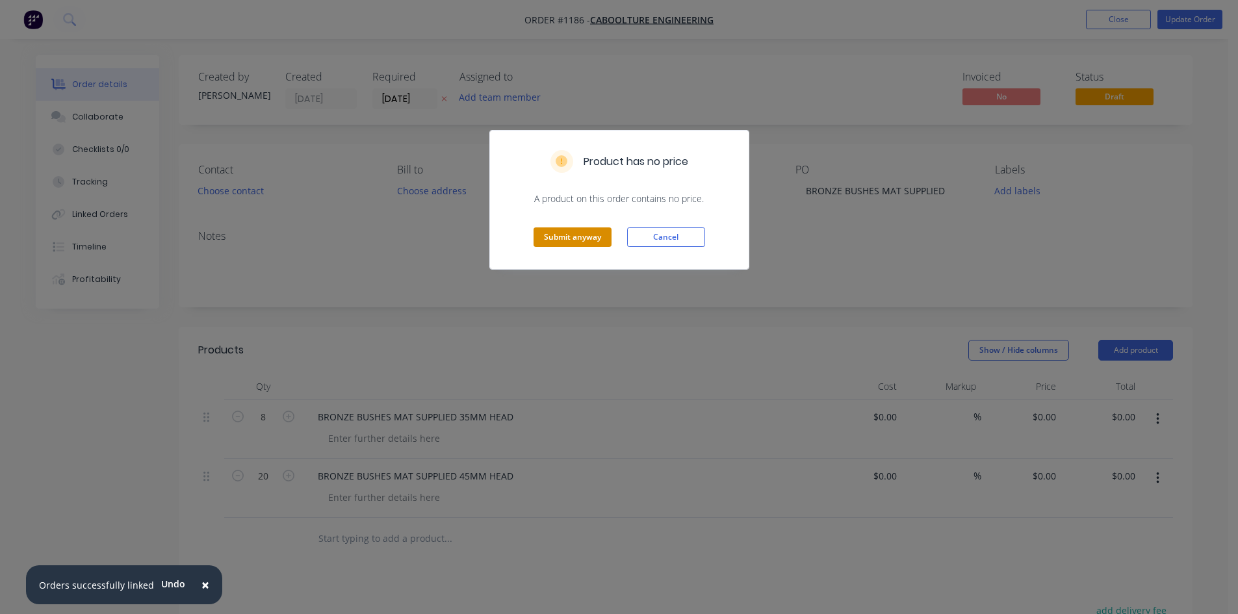
click at [575, 238] on button "Submit anyway" at bounding box center [572, 236] width 78 height 19
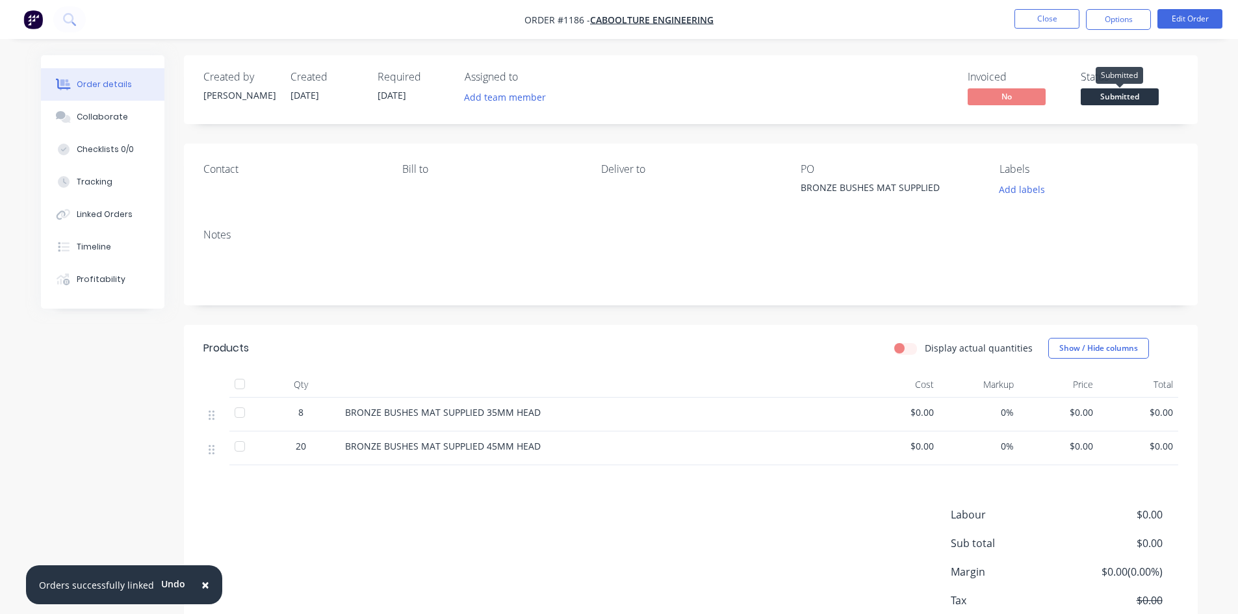
click at [1126, 94] on span "Submitted" at bounding box center [1119, 96] width 78 height 16
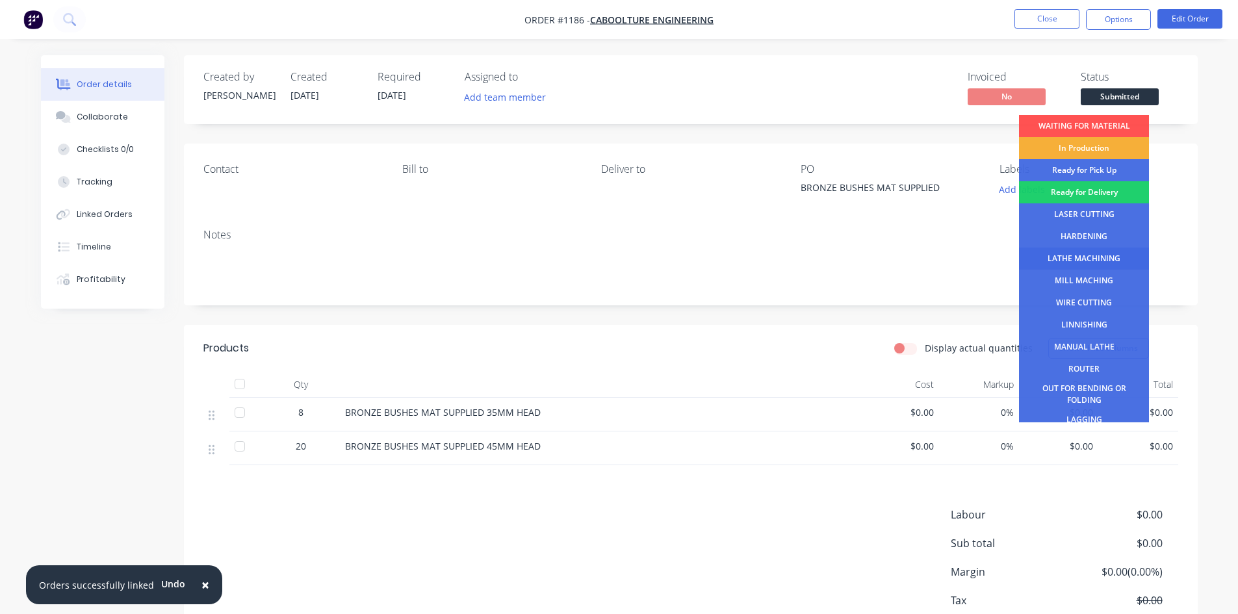
click at [1089, 256] on div "LATHE MACHINING" at bounding box center [1084, 259] width 130 height 22
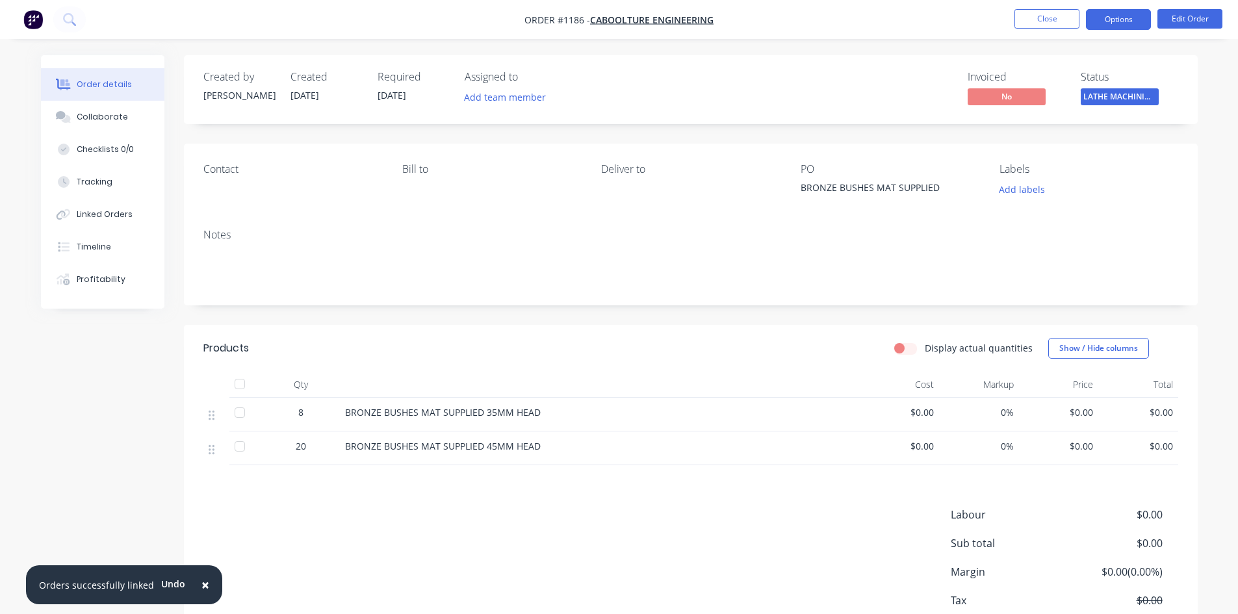
click at [1113, 12] on button "Options" at bounding box center [1118, 19] width 65 height 21
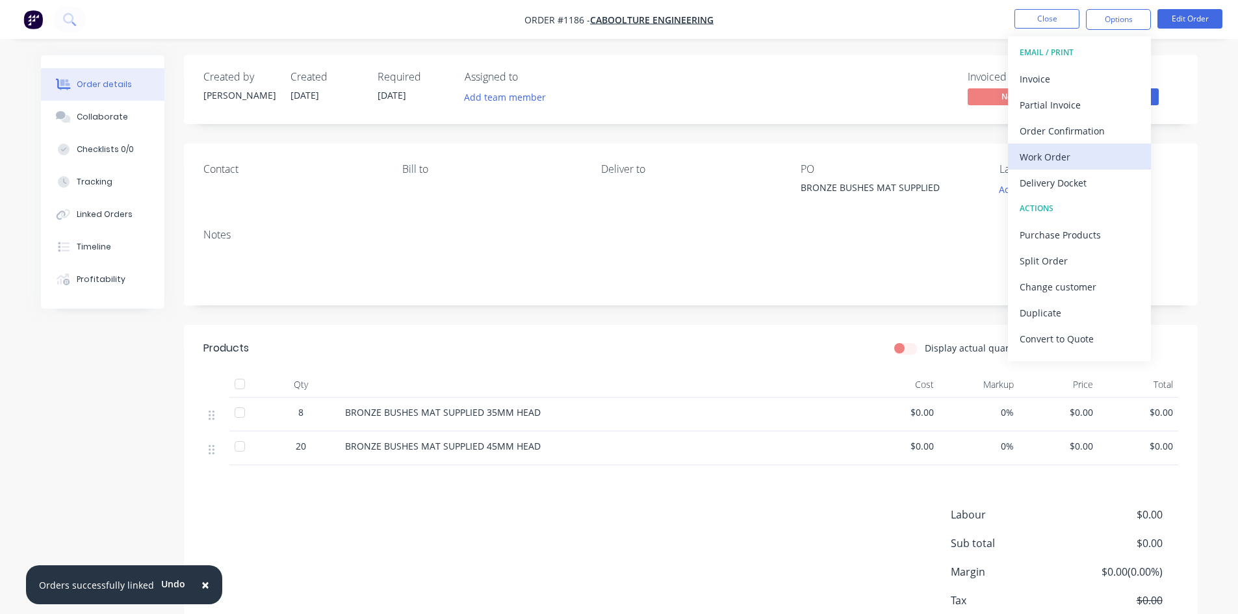
click at [1069, 158] on div "Work Order" at bounding box center [1079, 156] width 120 height 19
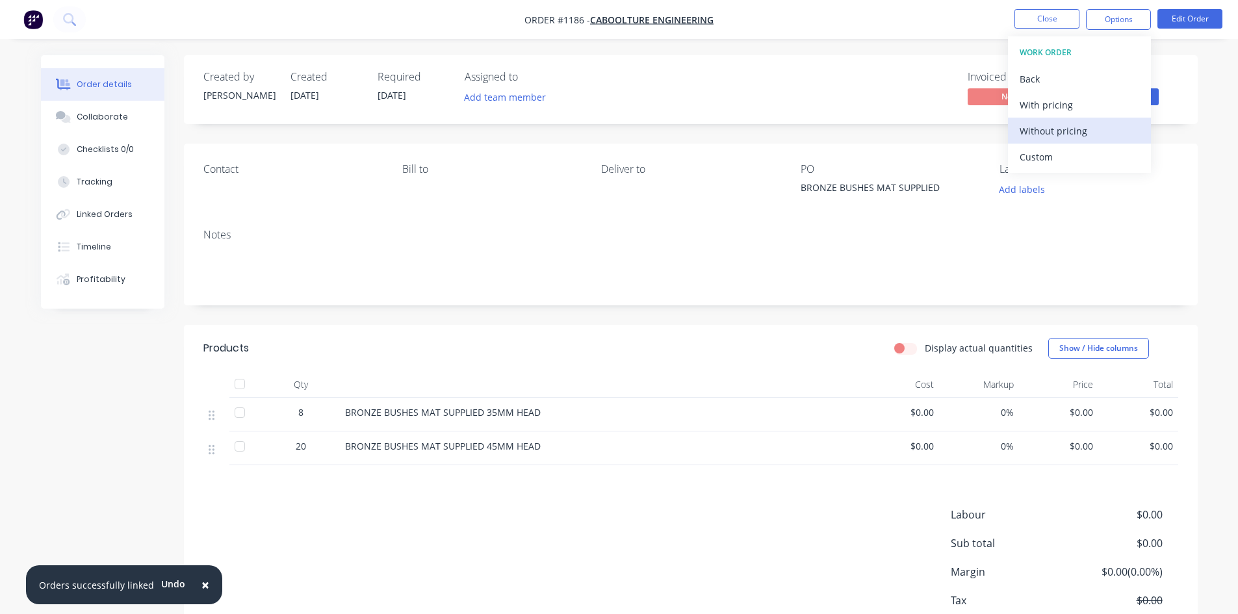
click at [1058, 129] on div "Without pricing" at bounding box center [1079, 130] width 120 height 19
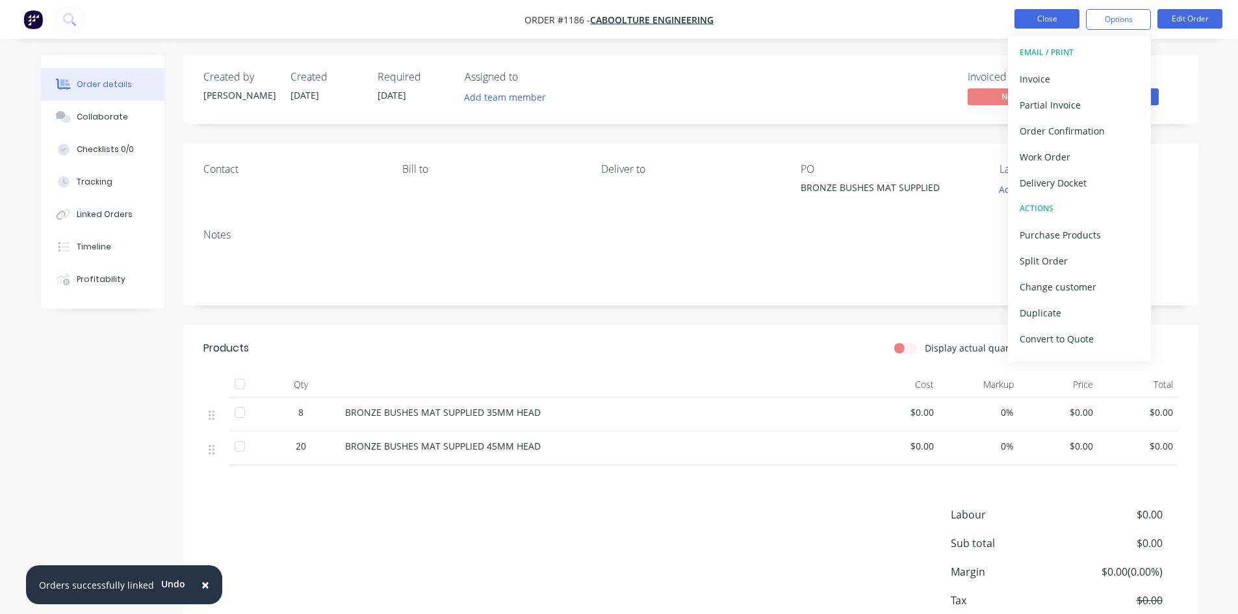
click at [1052, 23] on button "Close" at bounding box center [1046, 18] width 65 height 19
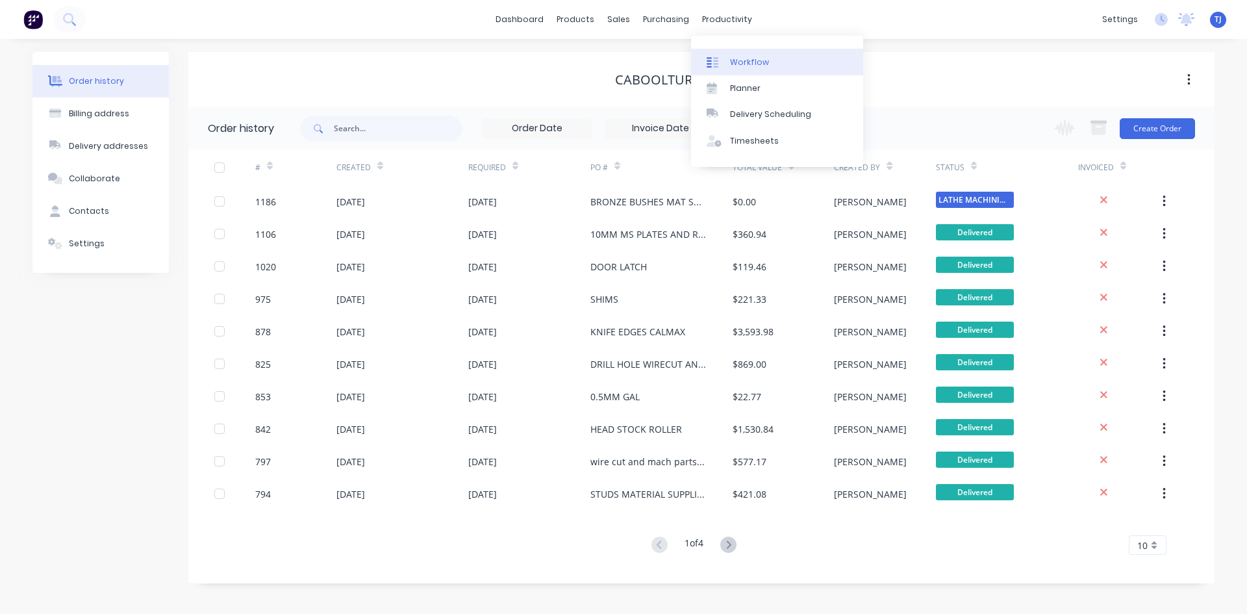
click at [748, 69] on link "Workflow" at bounding box center [777, 62] width 172 height 26
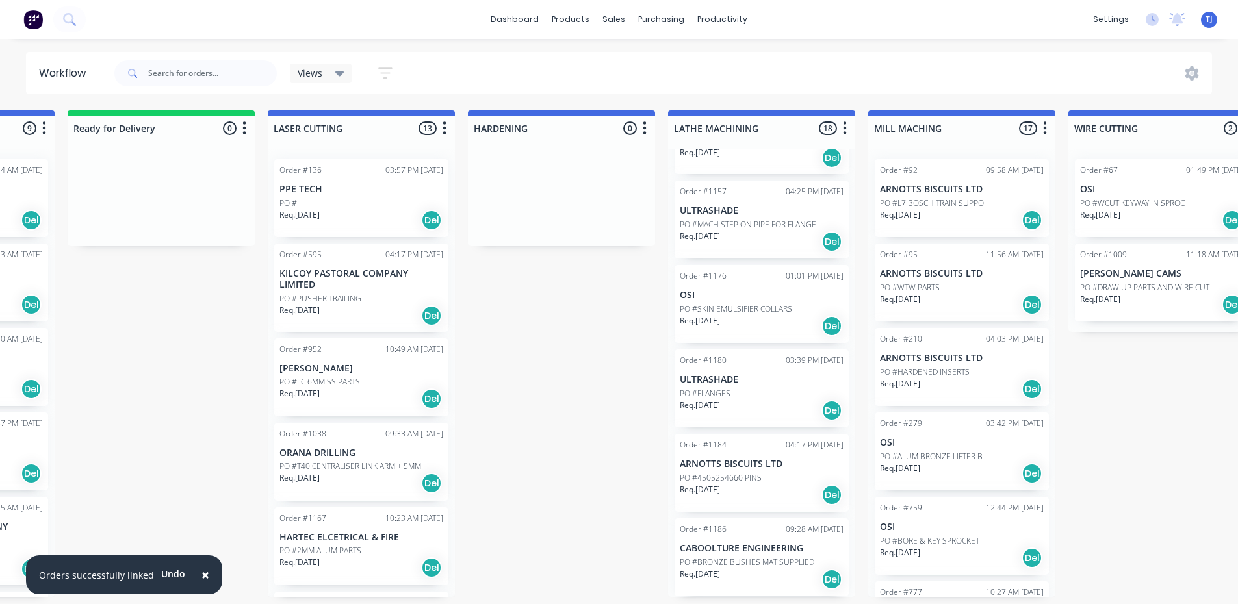
scroll to position [3, 761]
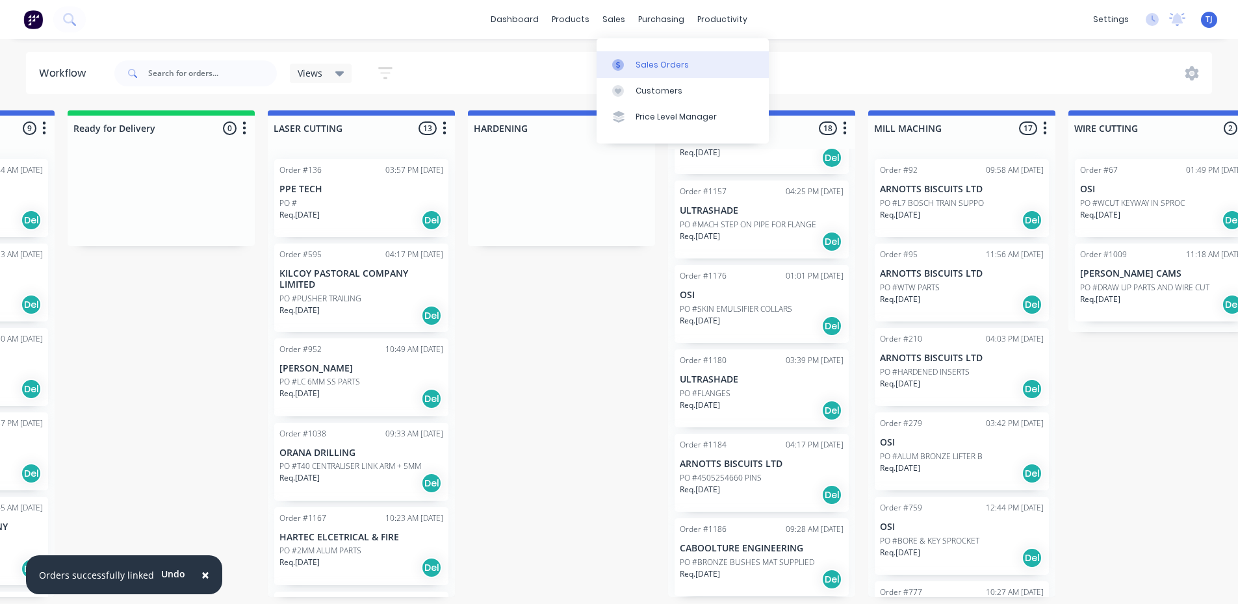
click at [635, 59] on link "Sales Orders" at bounding box center [682, 64] width 172 height 26
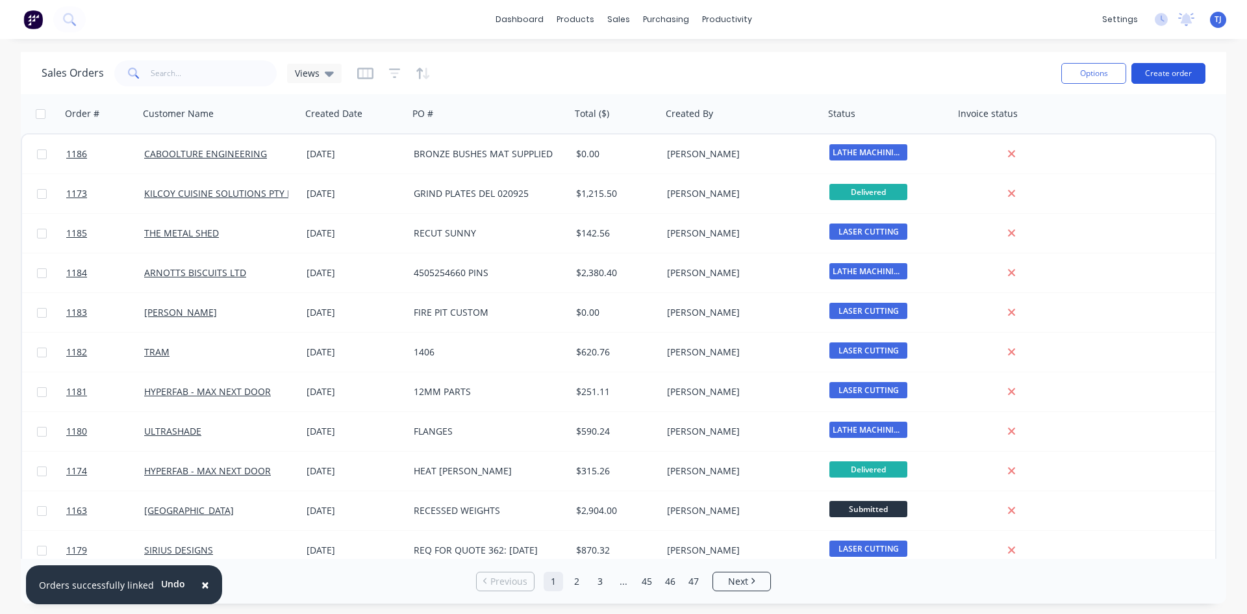
click at [1165, 73] on button "Create order" at bounding box center [1169, 73] width 74 height 21
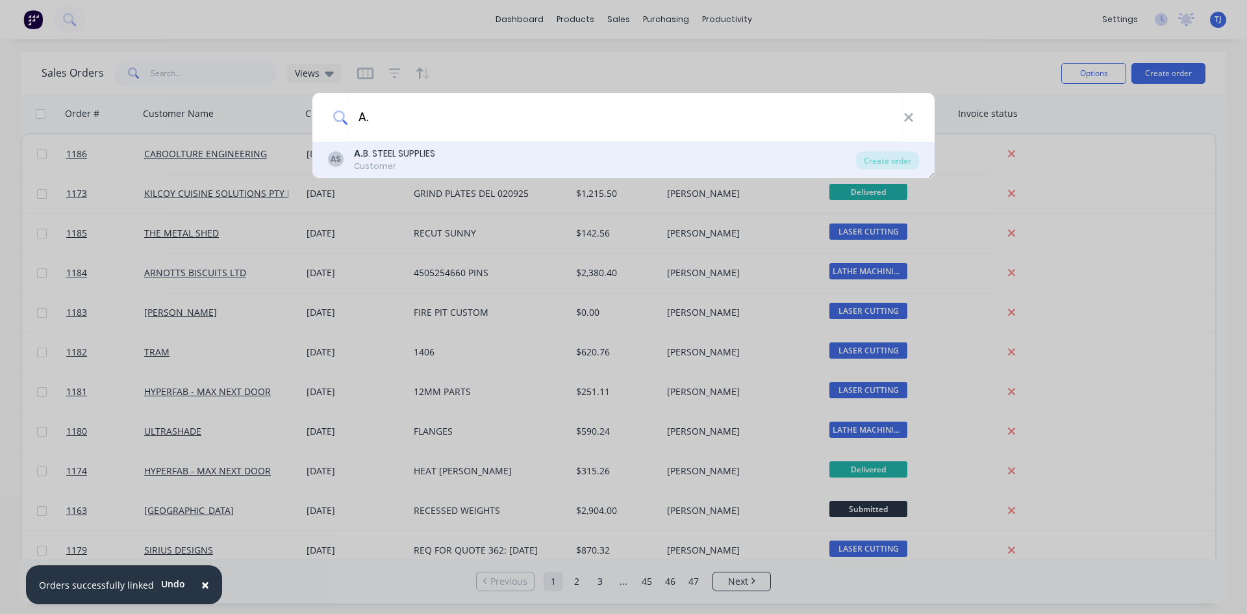
type input "A."
click at [379, 157] on div "A. B. STEEL SUPPLIES" at bounding box center [394, 154] width 81 height 14
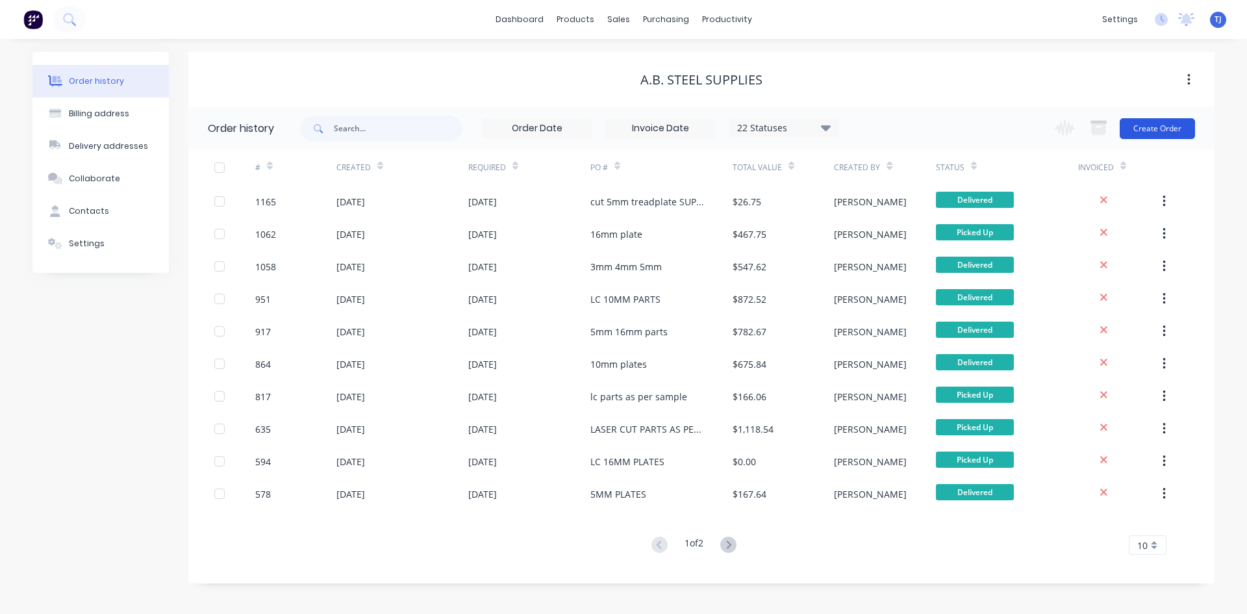
click at [1154, 133] on button "Create Order" at bounding box center [1157, 128] width 75 height 21
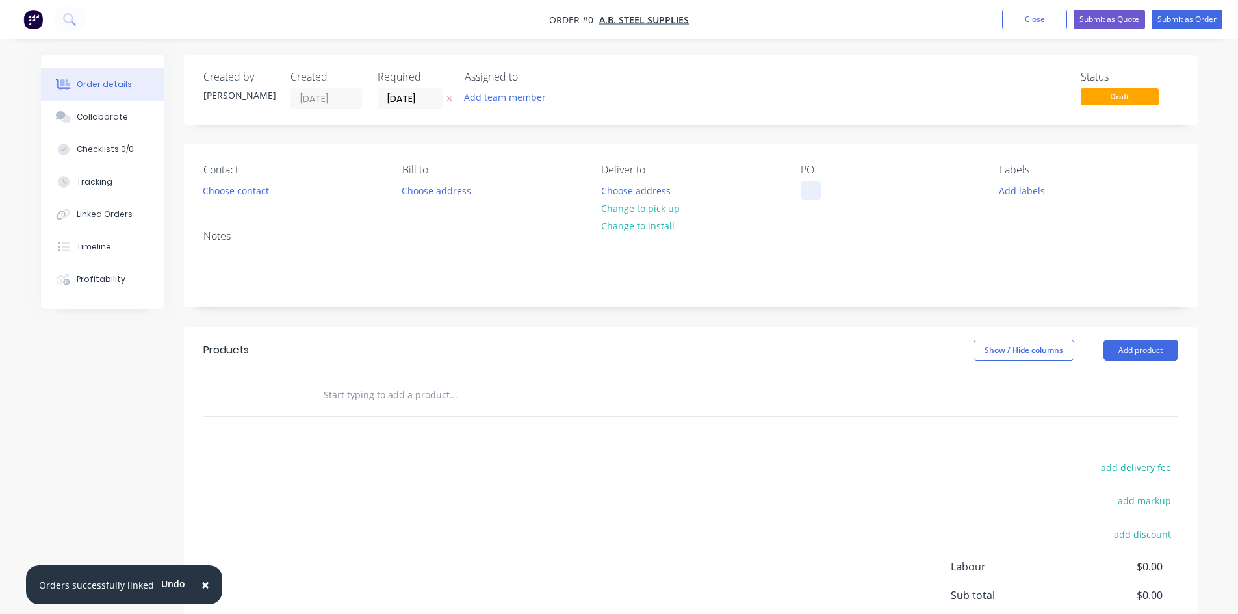
click at [812, 192] on div at bounding box center [810, 190] width 21 height 19
click at [1156, 356] on div "Order details Collaborate Checklists 0/0 Tracking Linked Orders Timeline Profit…" at bounding box center [619, 401] width 1182 height 693
click at [1156, 353] on button "Add product" at bounding box center [1140, 350] width 75 height 21
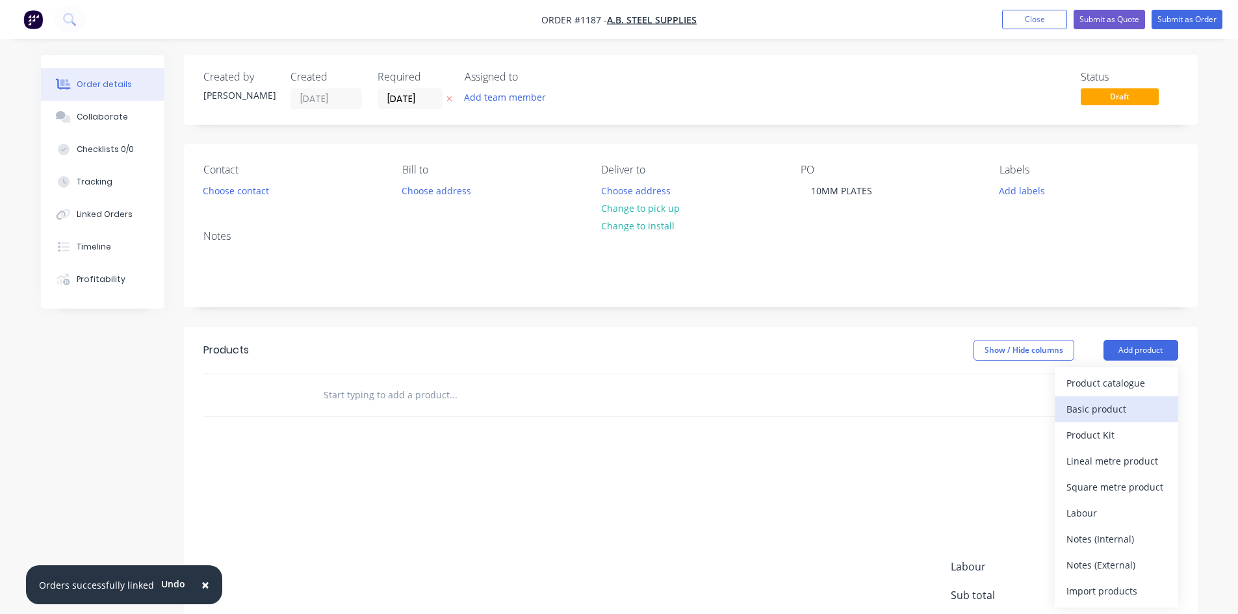
click at [1110, 409] on div "Basic product" at bounding box center [1116, 409] width 100 height 19
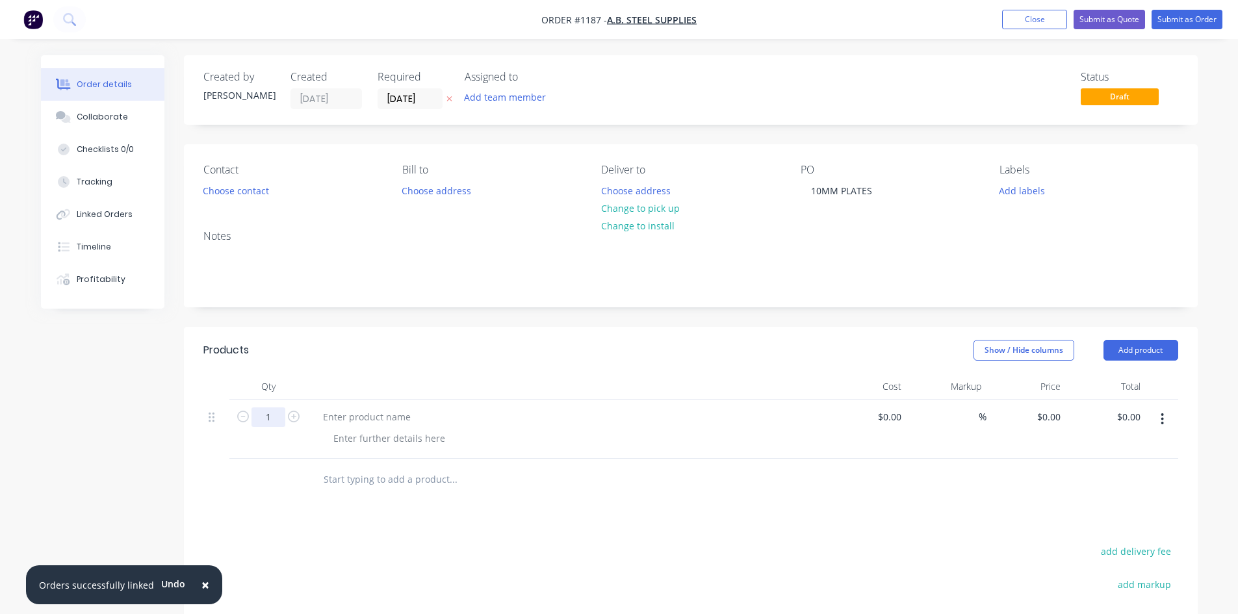
click at [261, 414] on input "1" at bounding box center [268, 416] width 34 height 19
type input "128"
click at [367, 415] on div at bounding box center [366, 416] width 108 height 19
click at [361, 414] on div at bounding box center [366, 416] width 108 height 19
type input "$0.00"
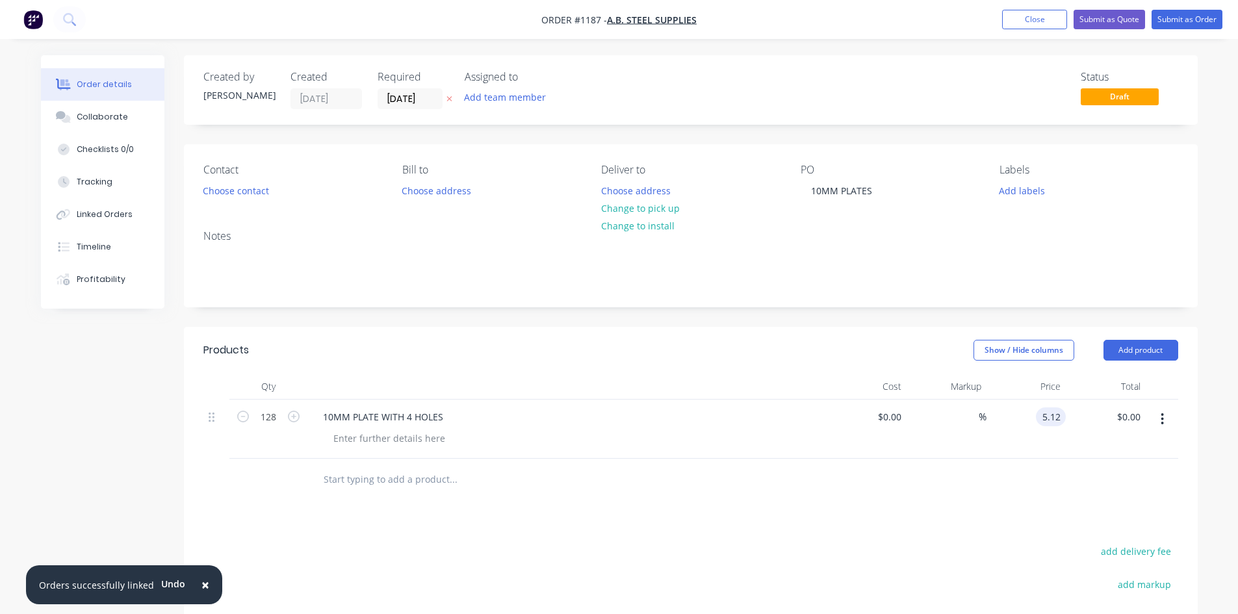
type input "$5.12"
type input "$655.36"
click at [400, 440] on div at bounding box center [389, 438] width 133 height 19
click at [400, 437] on div at bounding box center [389, 438] width 133 height 19
click at [118, 118] on div "Collaborate" at bounding box center [102, 117] width 51 height 12
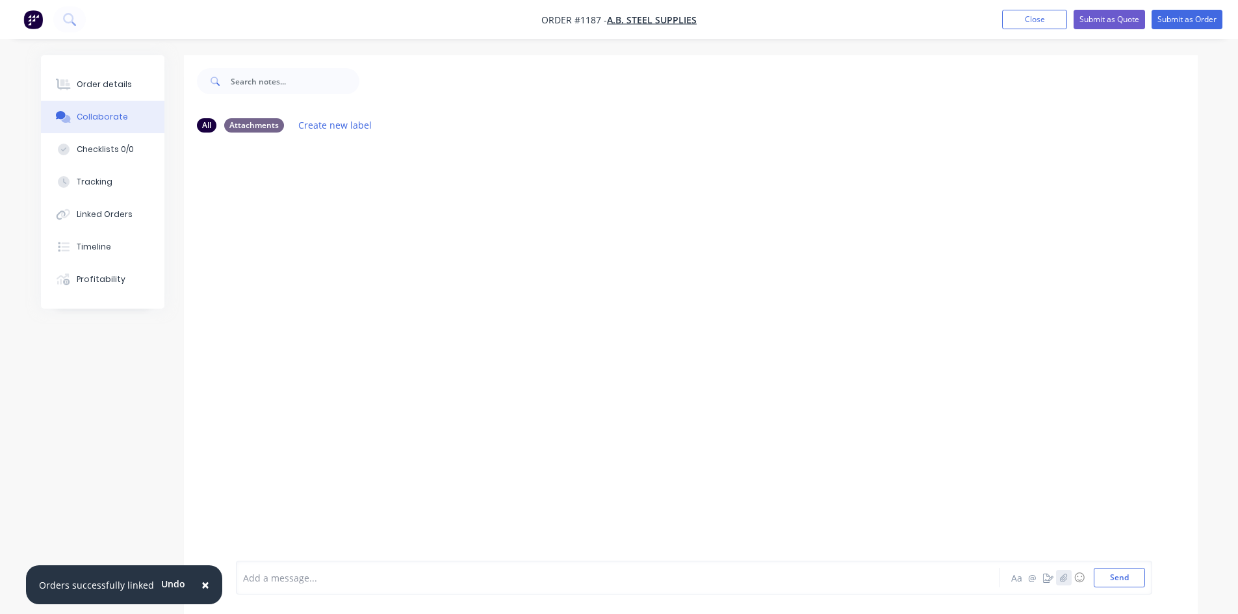
click at [1063, 575] on icon "button" at bounding box center [1063, 577] width 7 height 8
click at [1139, 580] on button "Send" at bounding box center [1118, 577] width 51 height 19
click at [94, 88] on div "Order details" at bounding box center [104, 85] width 55 height 12
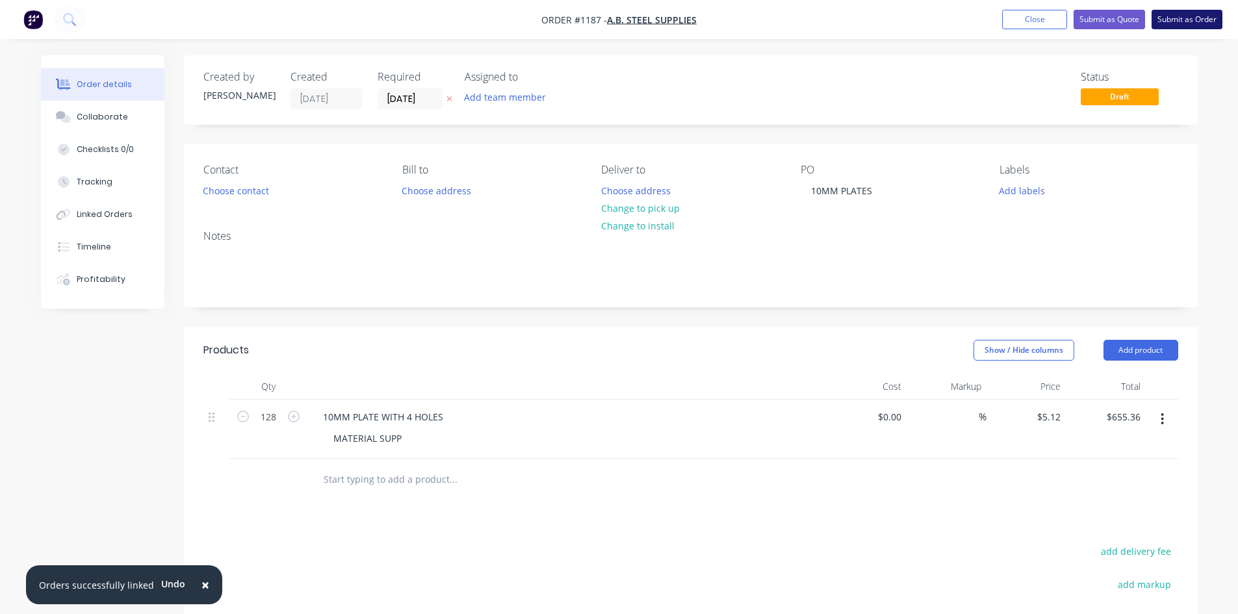
click at [1202, 14] on button "Submit as Order" at bounding box center [1186, 19] width 71 height 19
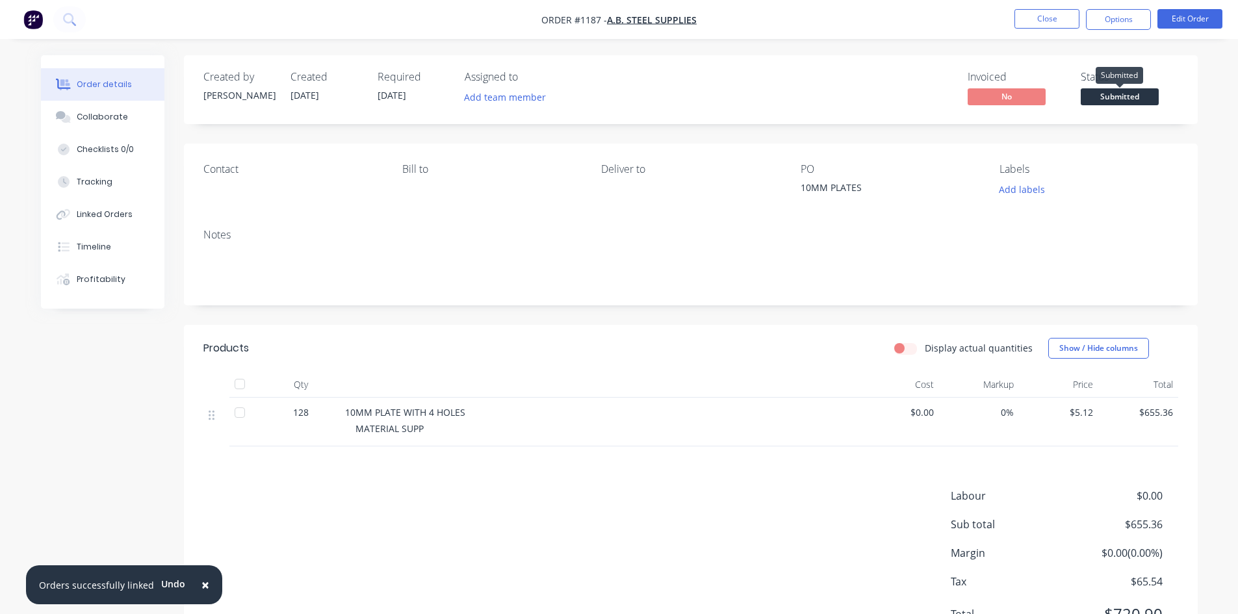
click at [1143, 101] on span "Submitted" at bounding box center [1119, 96] width 78 height 16
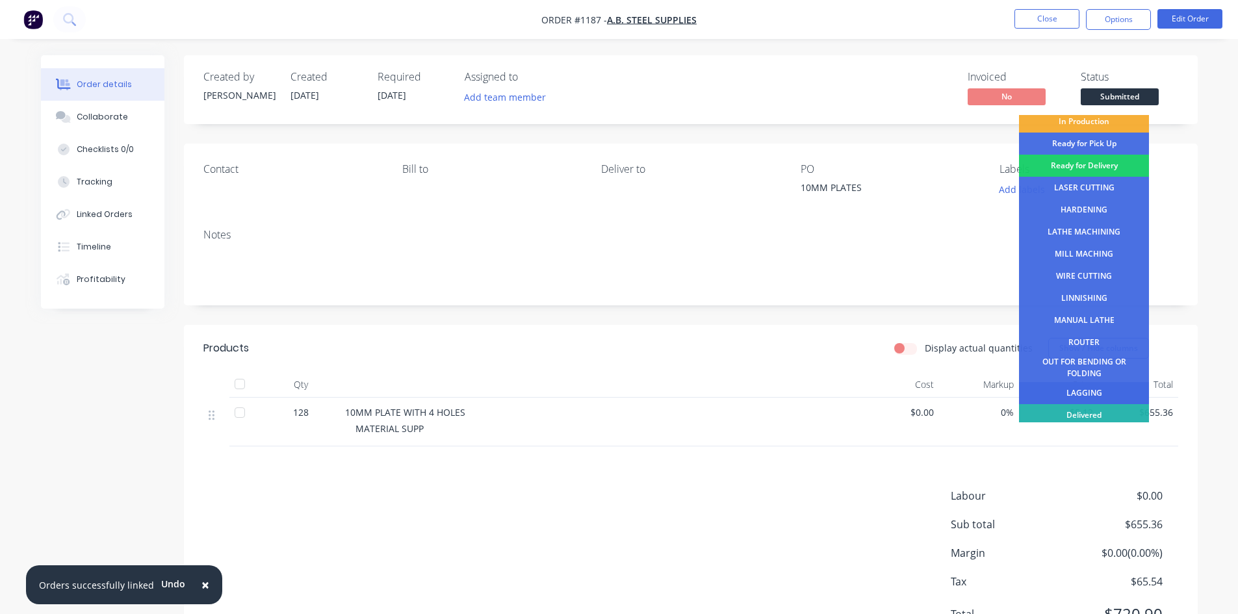
scroll to position [53, 0]
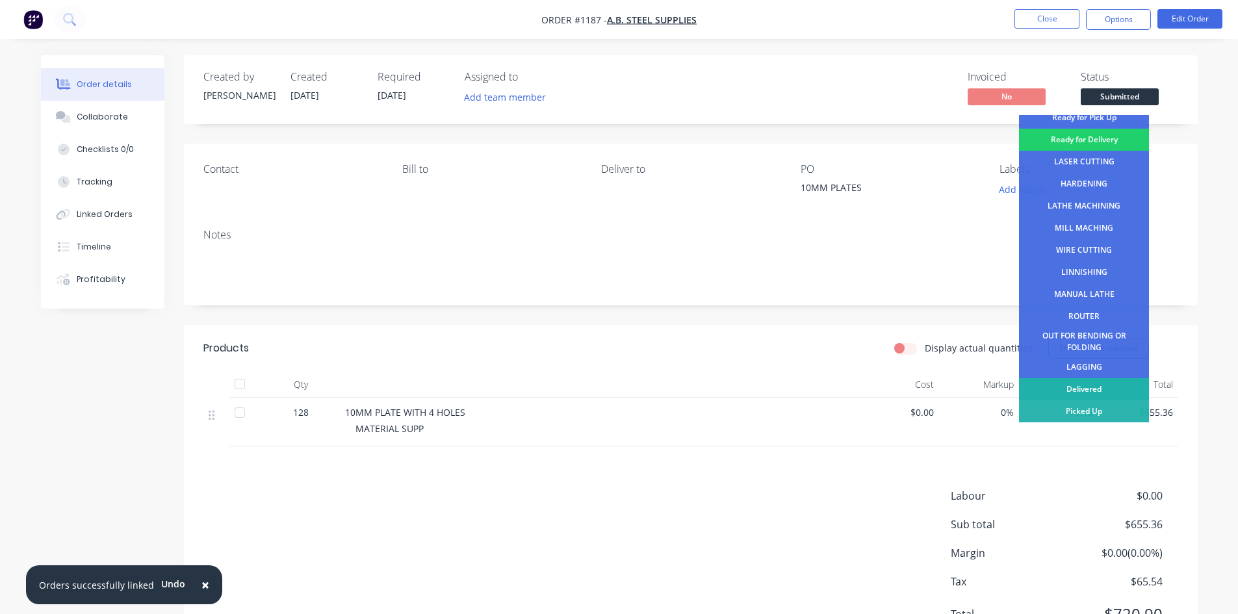
click at [1095, 390] on div "Delivered" at bounding box center [1084, 389] width 130 height 22
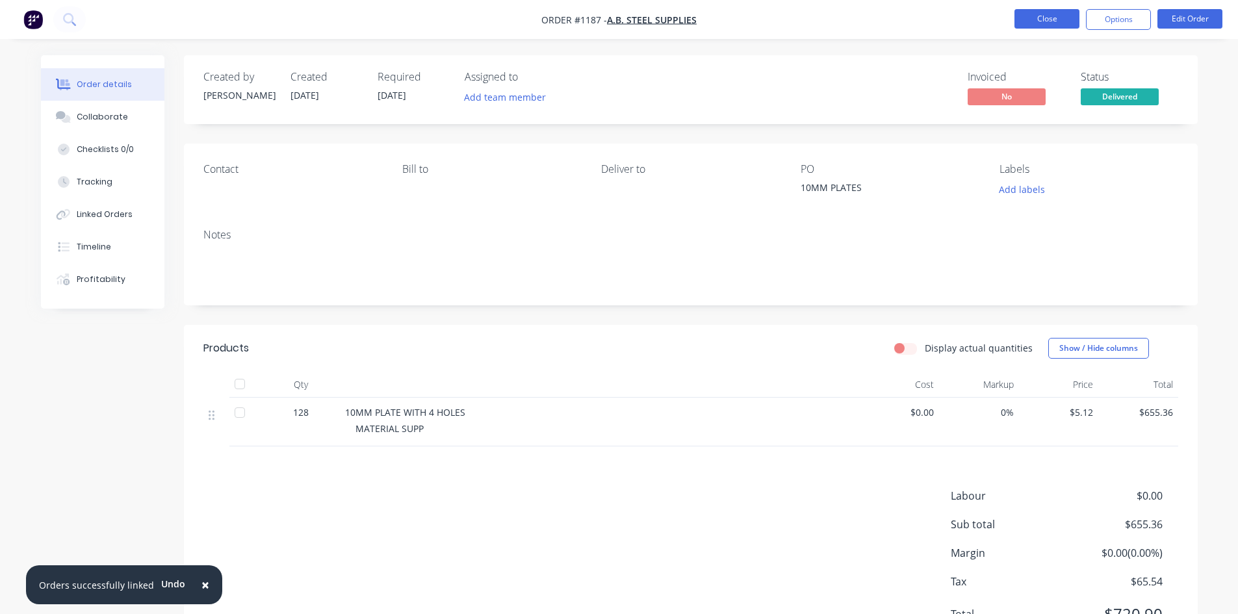
click at [1040, 12] on button "Close" at bounding box center [1046, 18] width 65 height 19
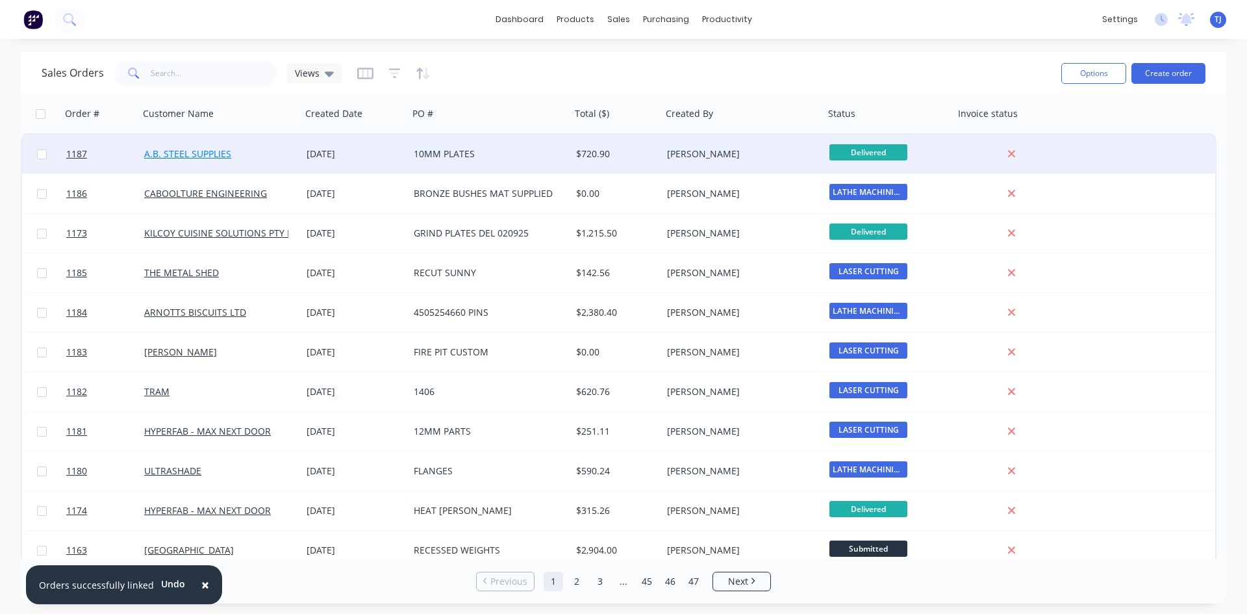
click at [196, 155] on link "A.B. STEEL SUPPLIES" at bounding box center [187, 153] width 87 height 12
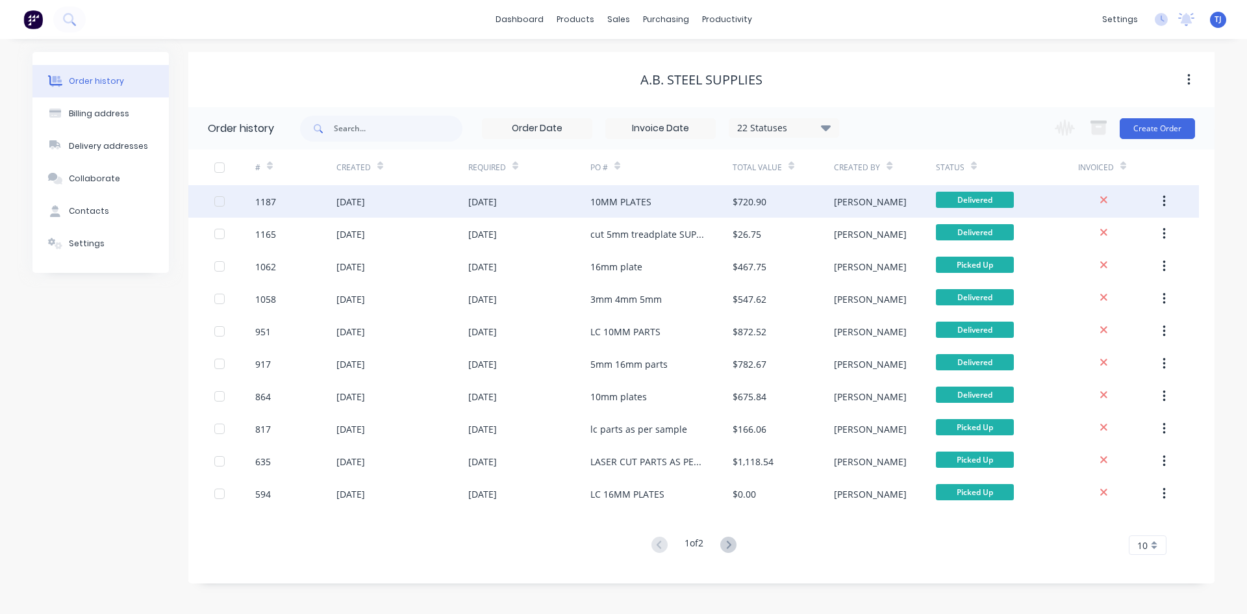
click at [475, 199] on div "[DATE]" at bounding box center [482, 202] width 29 height 14
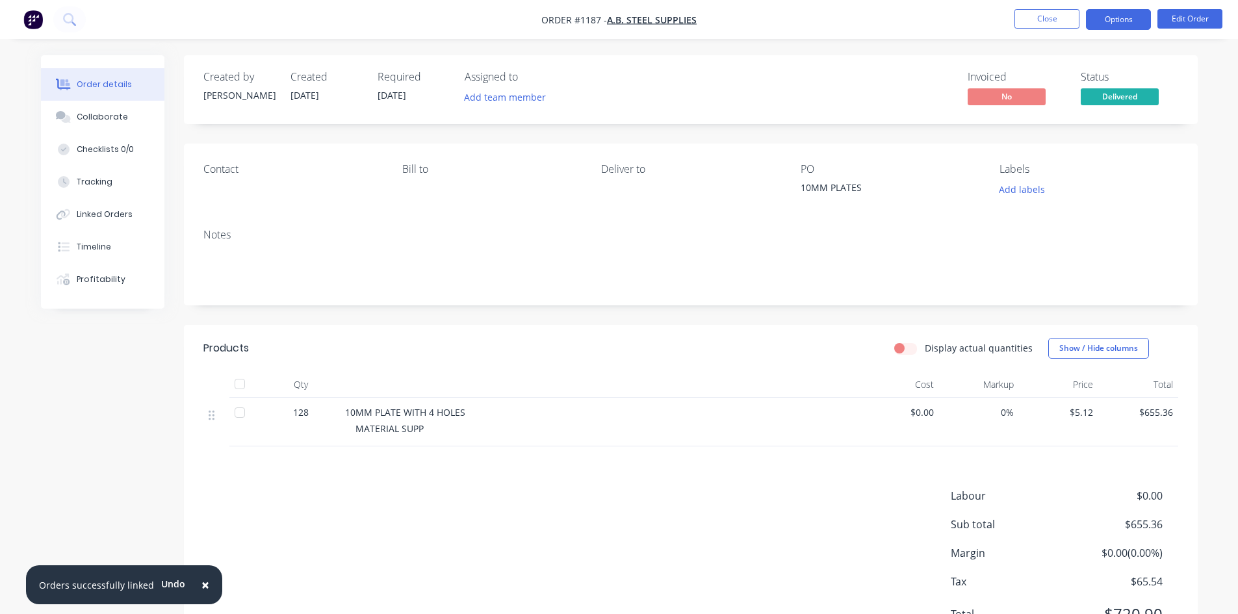
click at [1117, 25] on button "Options" at bounding box center [1118, 19] width 65 height 21
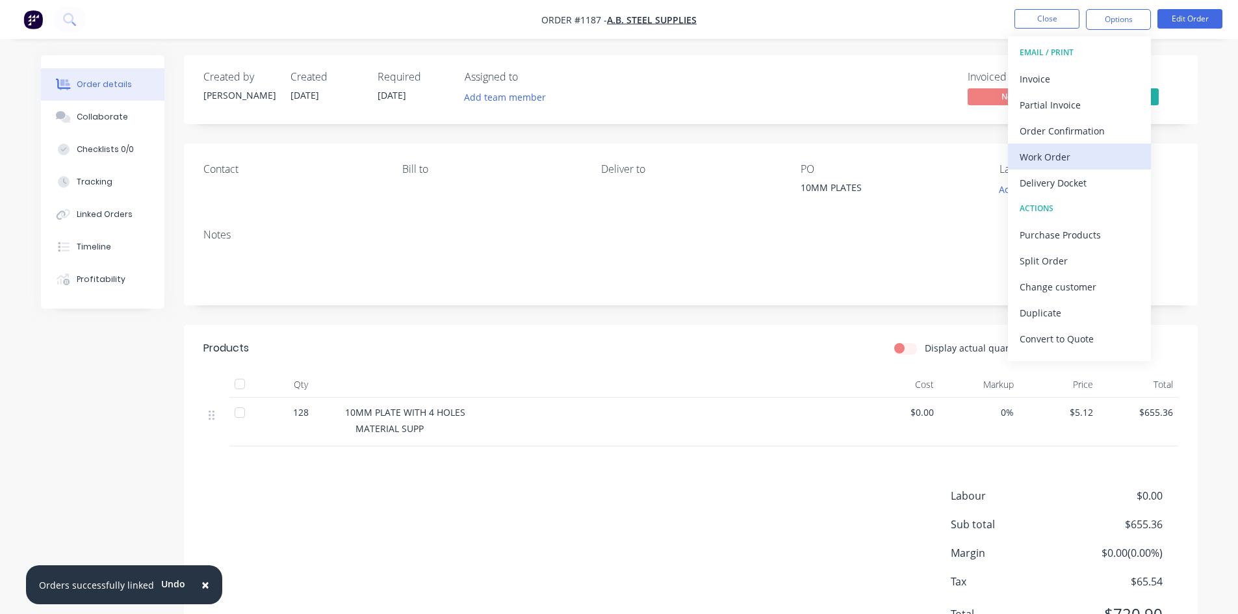
click at [1041, 154] on div "Work Order" at bounding box center [1079, 156] width 120 height 19
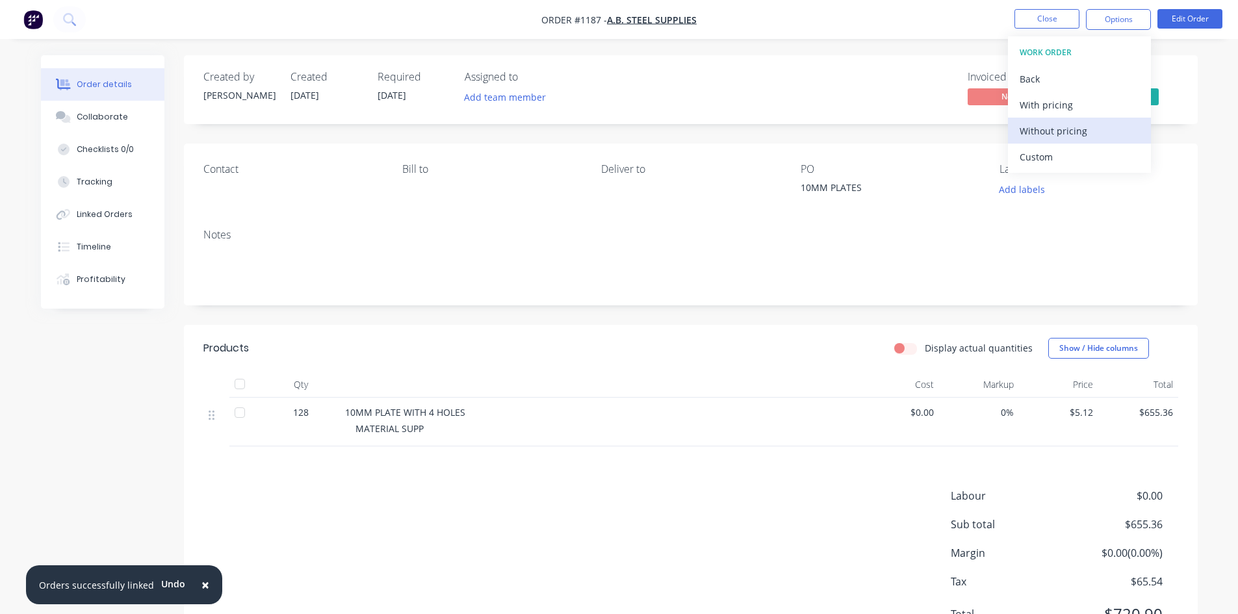
click at [1070, 136] on div "Without pricing" at bounding box center [1079, 130] width 120 height 19
